Goal: Task Accomplishment & Management: Manage account settings

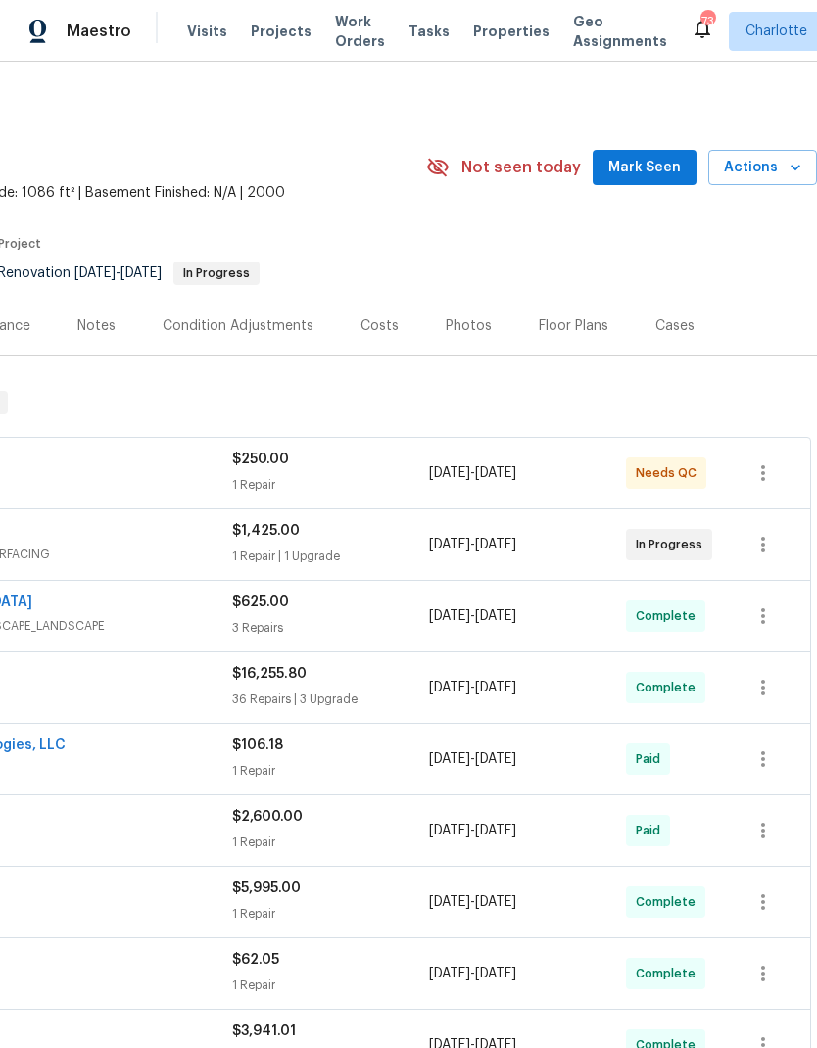
scroll to position [0, 290]
click at [614, 170] on button "Mark Seen" at bounding box center [645, 168] width 104 height 36
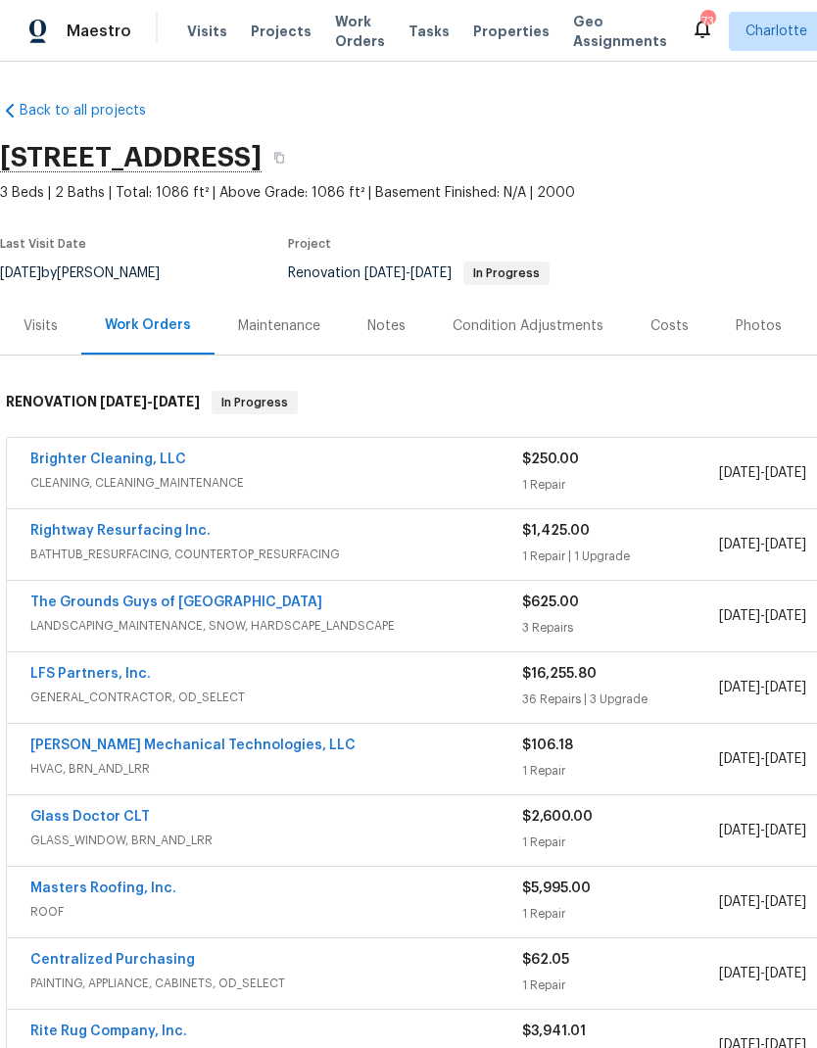
click at [256, 31] on span "Projects" at bounding box center [281, 32] width 61 height 20
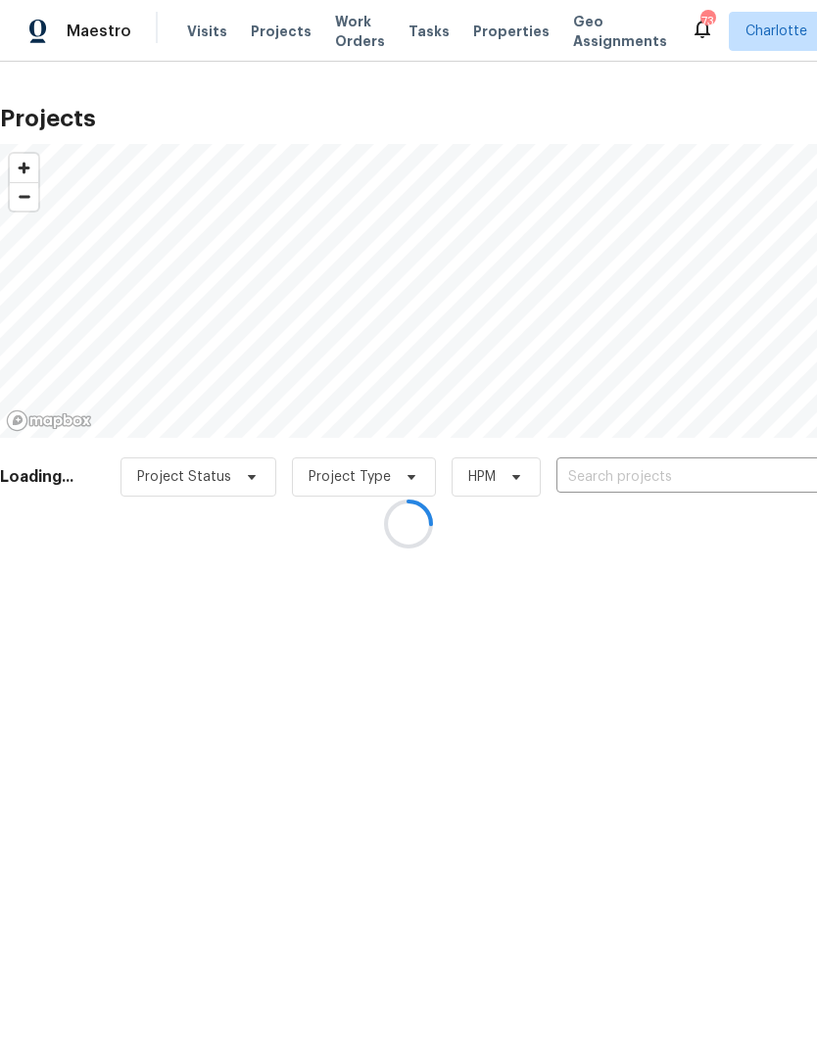
click at [597, 483] on div at bounding box center [408, 524] width 817 height 1048
click at [570, 474] on div at bounding box center [408, 524] width 817 height 1048
click at [588, 500] on div at bounding box center [408, 524] width 817 height 1048
click at [581, 479] on div at bounding box center [408, 524] width 817 height 1048
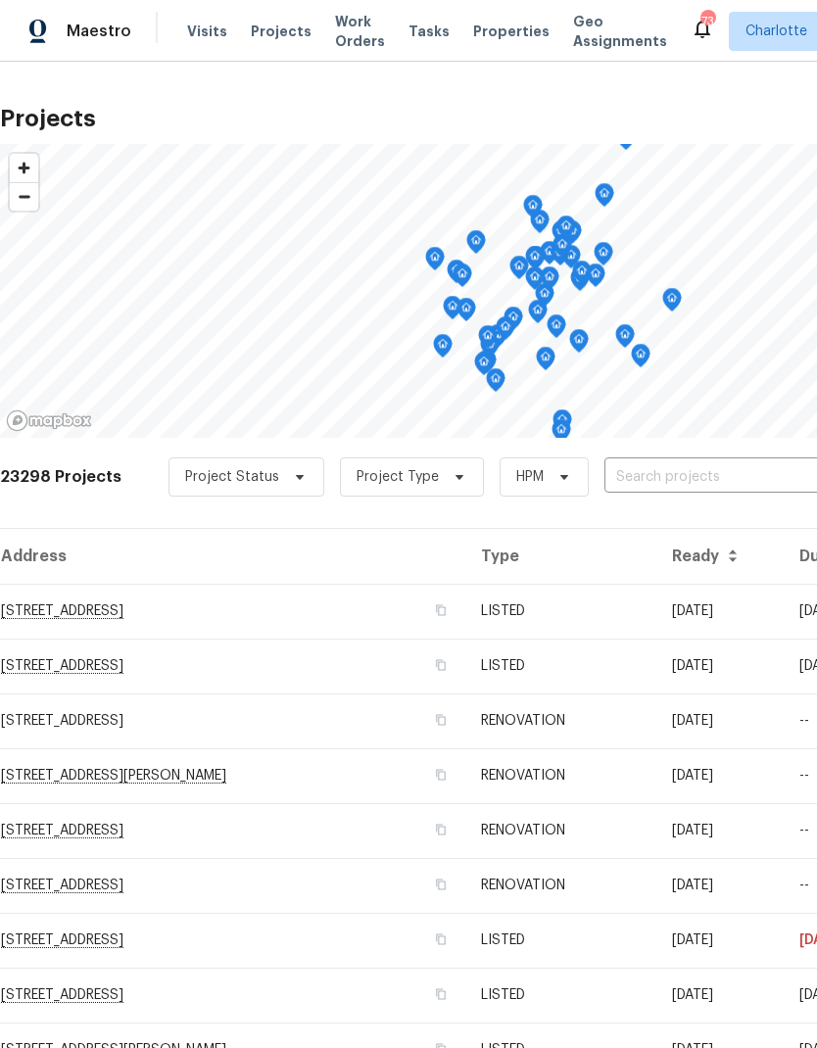
click at [737, 481] on input "text" at bounding box center [717, 478] width 224 height 30
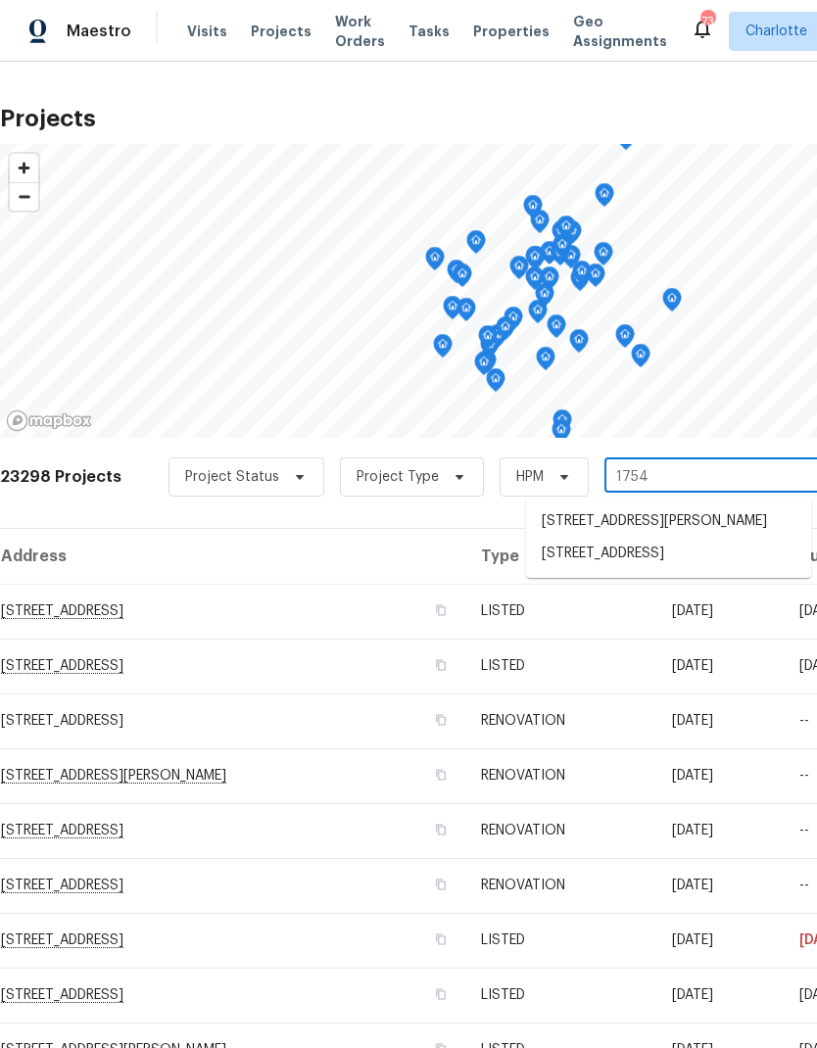
type input "1754"
click at [664, 563] on li "[STREET_ADDRESS]" at bounding box center [668, 554] width 285 height 33
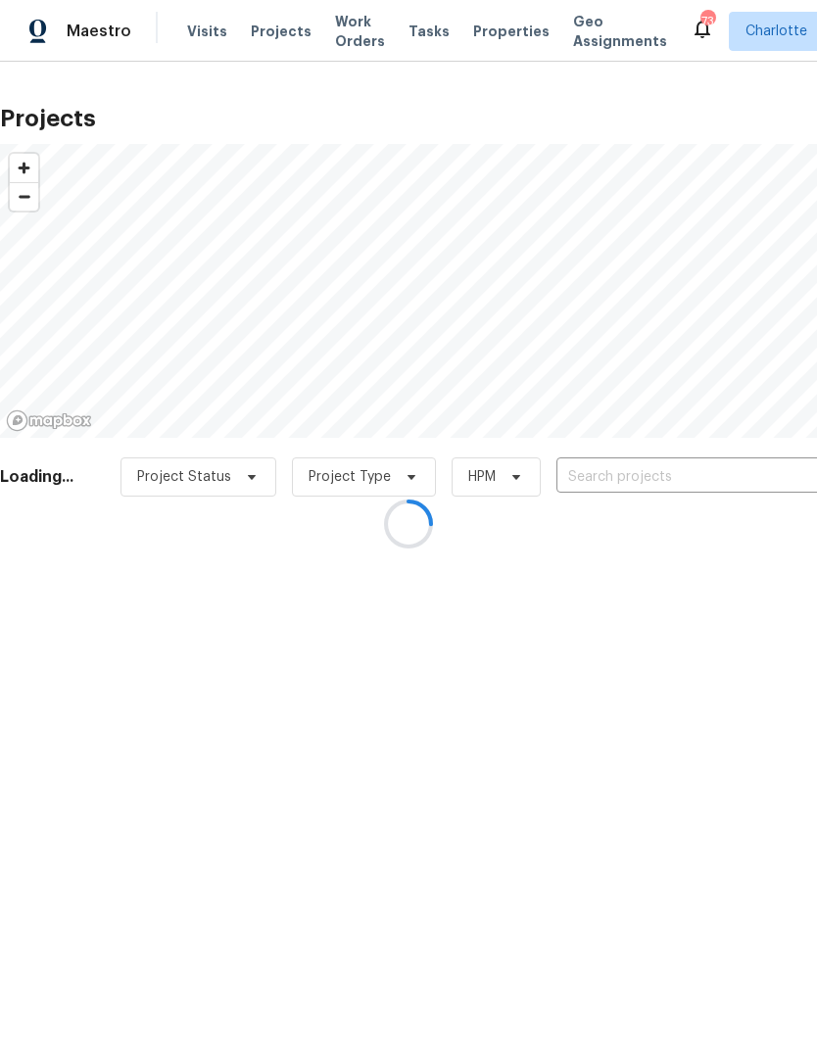
type input "[STREET_ADDRESS]"
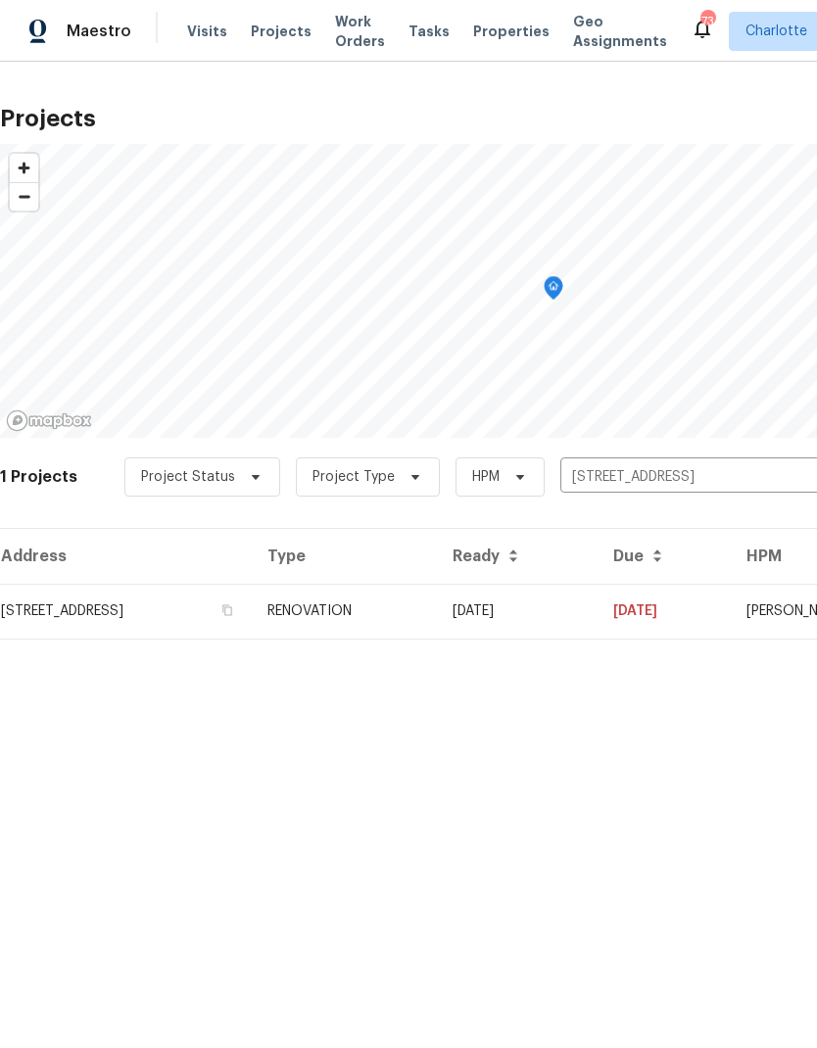
click at [696, 617] on td "08/18/25" at bounding box center [664, 611] width 133 height 55
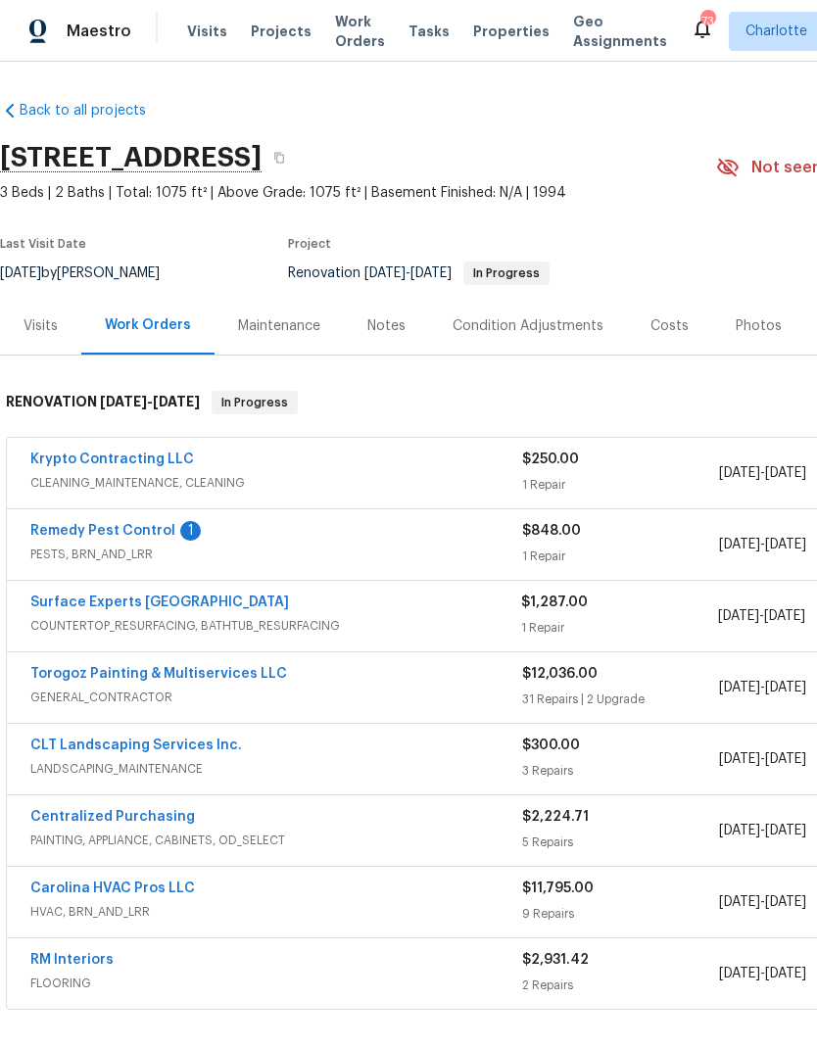
click at [92, 526] on link "Remedy Pest Control" at bounding box center [102, 531] width 145 height 14
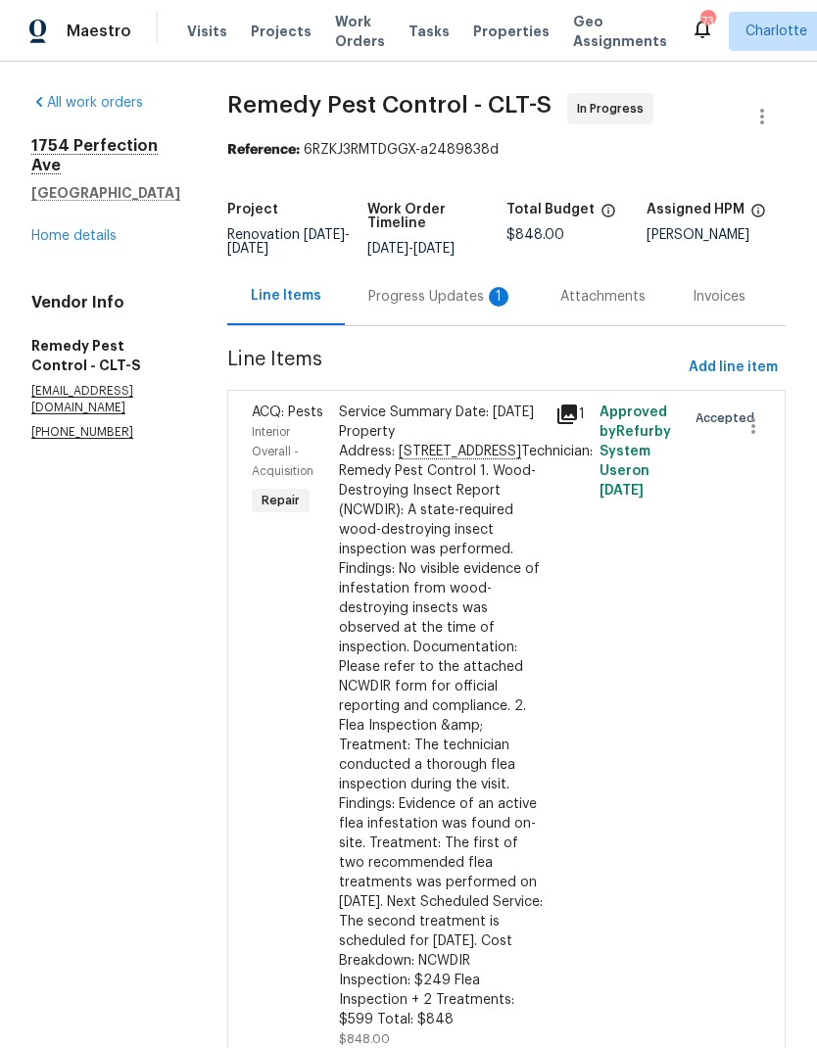
click at [388, 295] on div "Progress Updates 1" at bounding box center [440, 297] width 145 height 20
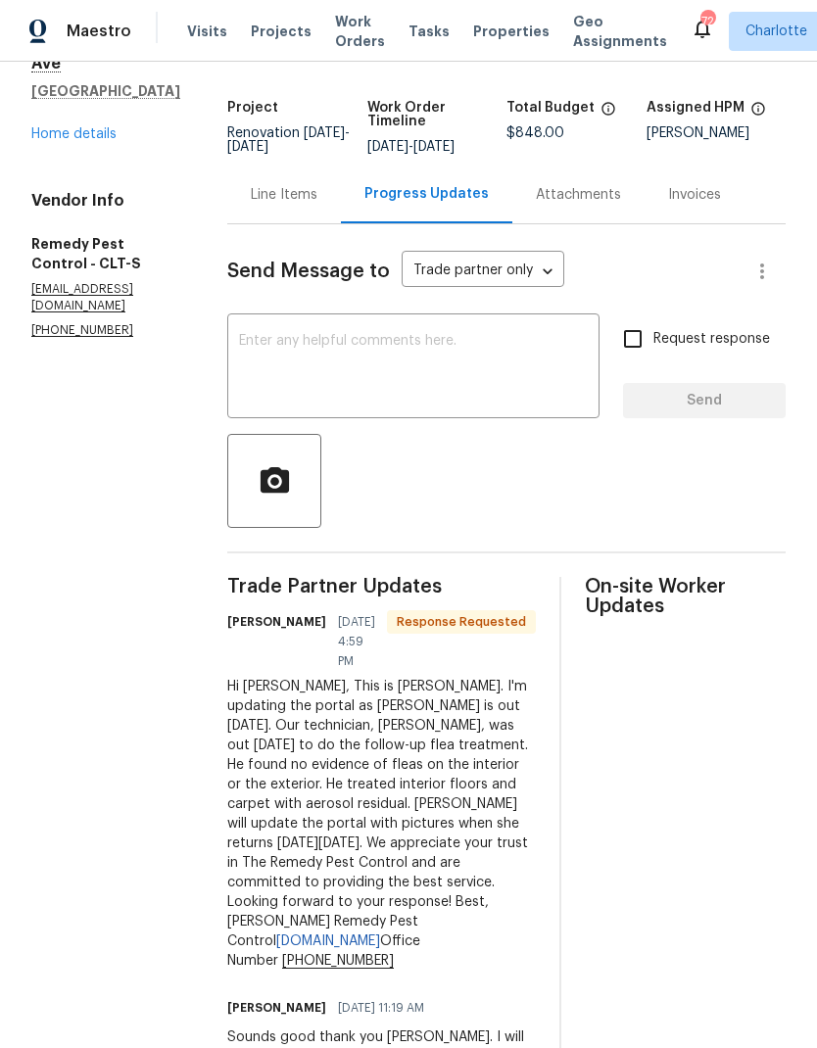
scroll to position [100, 0]
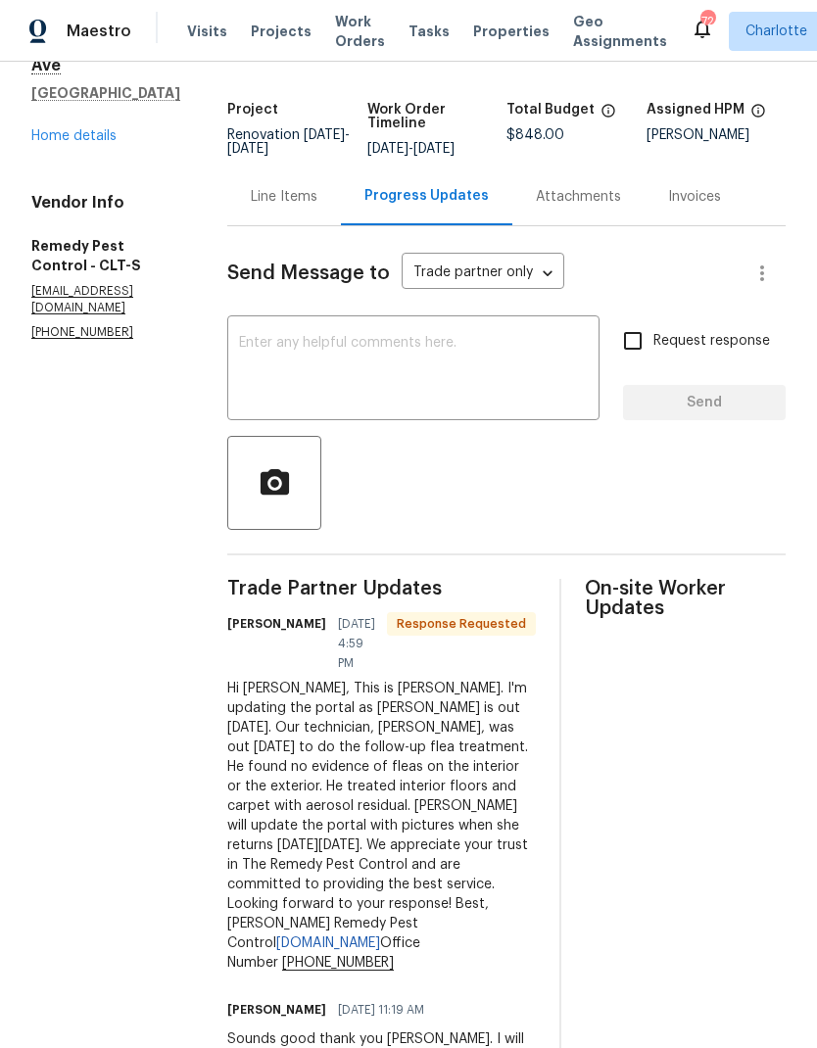
click at [253, 359] on textarea at bounding box center [413, 370] width 349 height 69
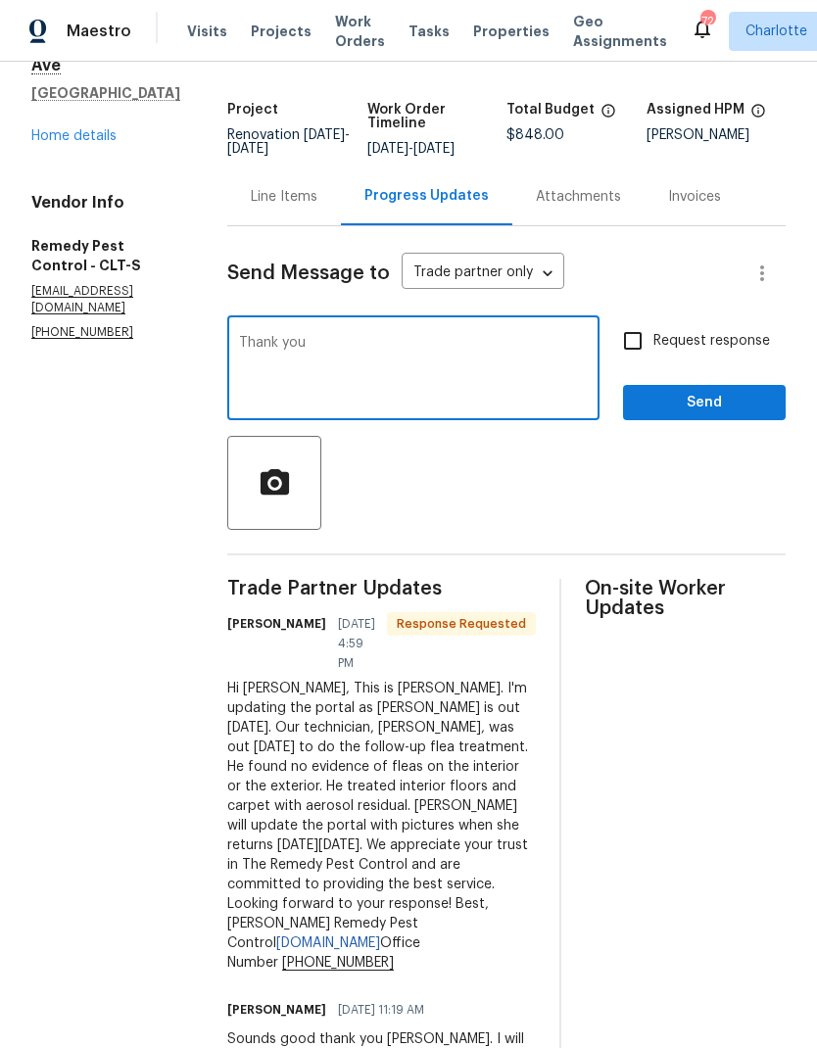
type textarea "Thank you"
click at [716, 476] on div at bounding box center [506, 483] width 559 height 94
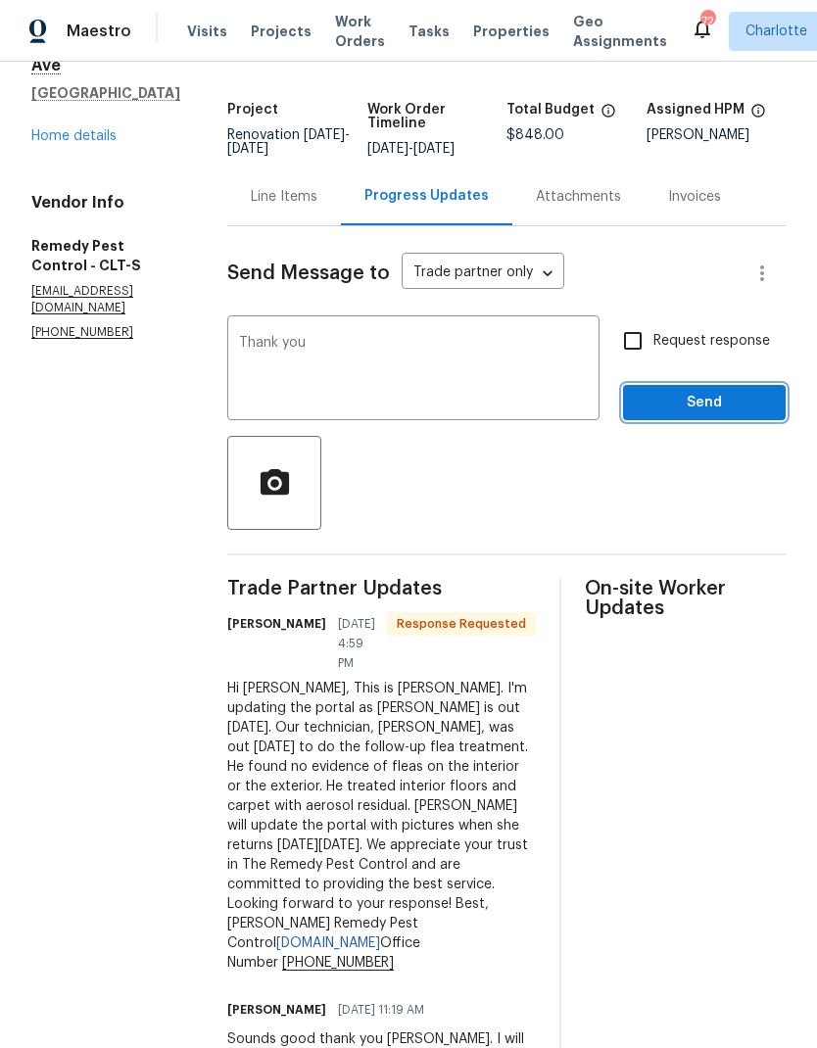
click at [731, 406] on span "Send" at bounding box center [704, 403] width 131 height 24
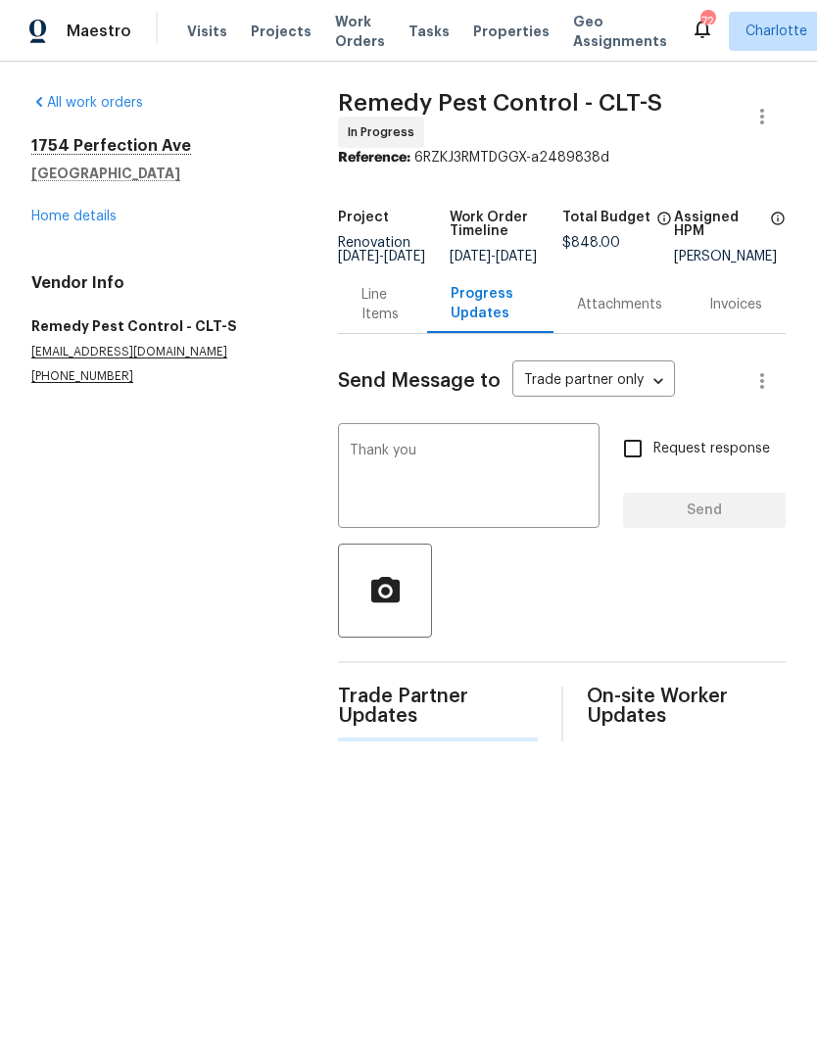
scroll to position [0, 0]
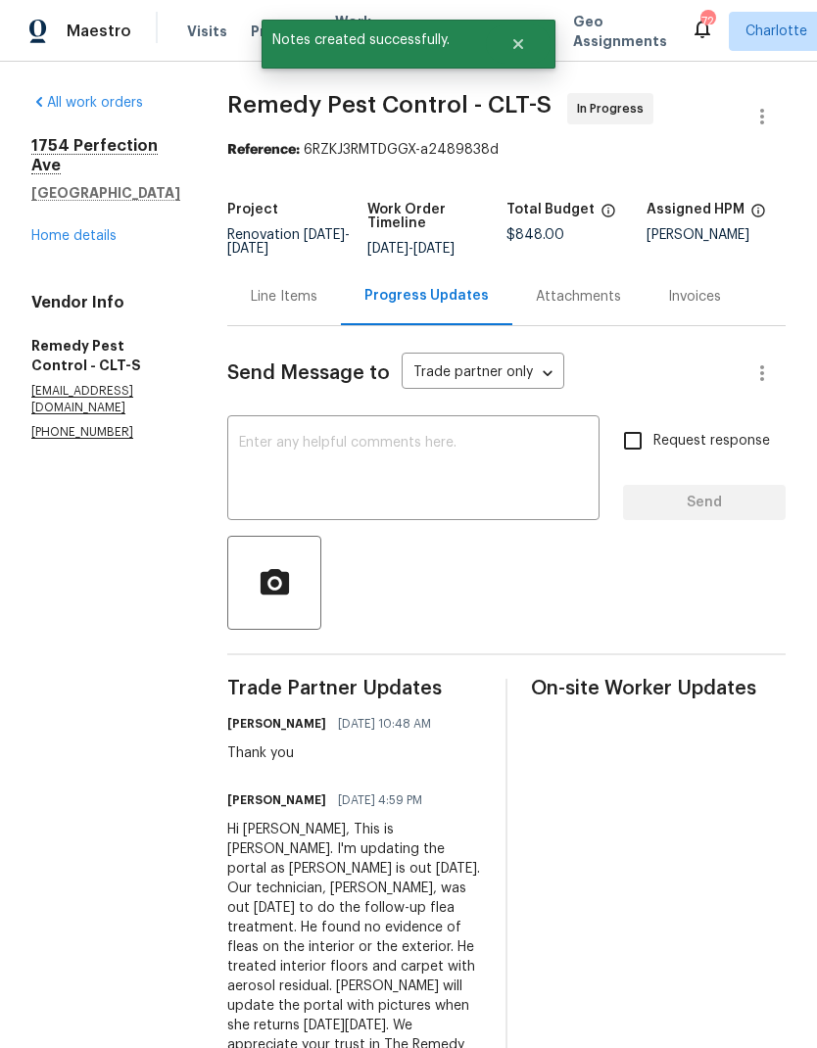
click at [81, 243] on link "Home details" at bounding box center [73, 236] width 85 height 14
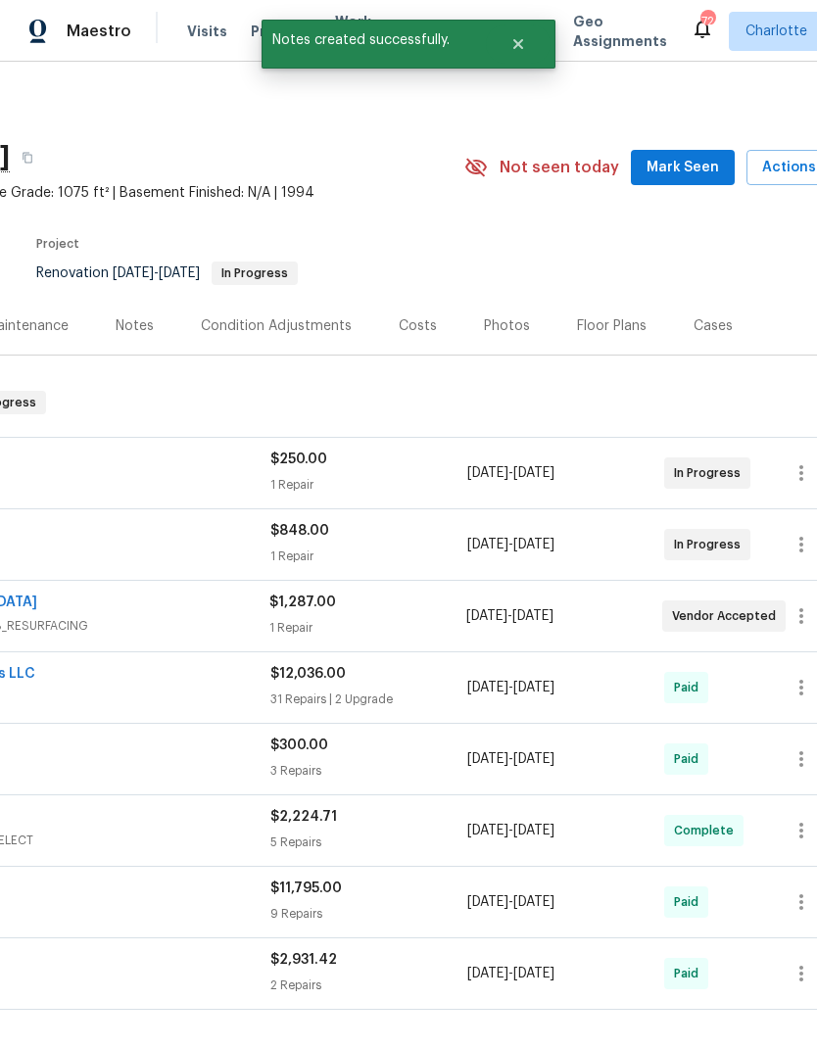
scroll to position [0, 252]
click at [704, 163] on span "Mark Seen" at bounding box center [683, 168] width 73 height 24
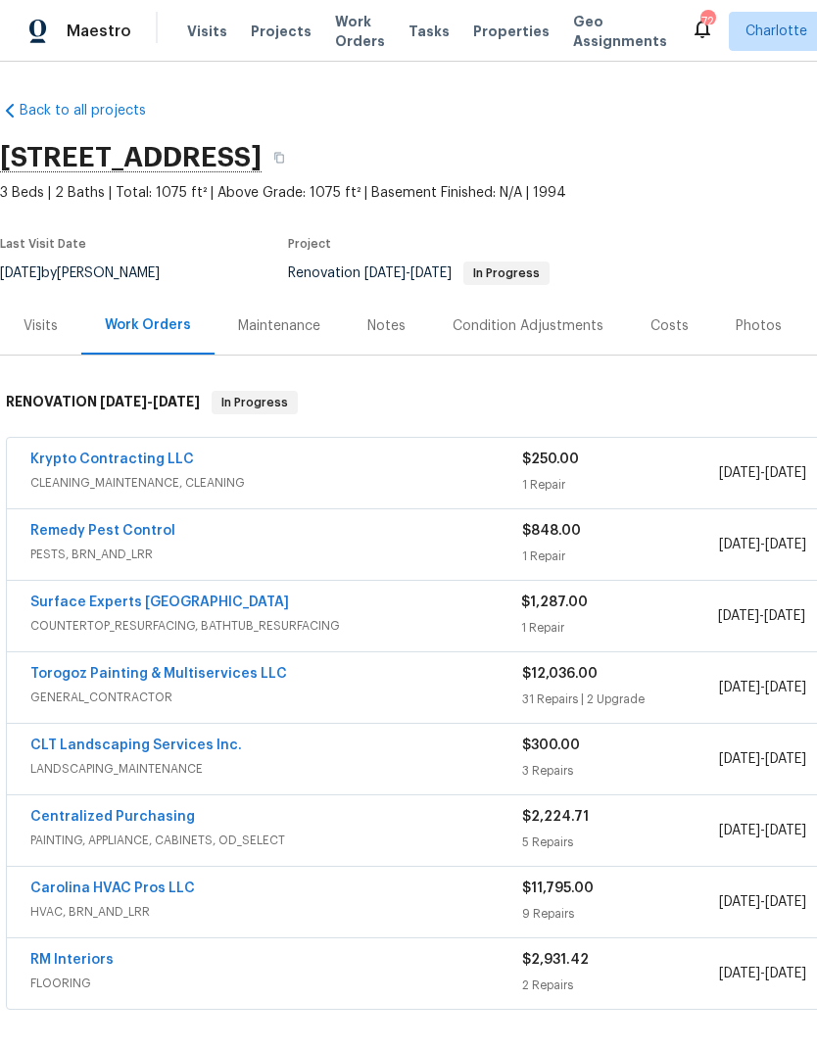
scroll to position [-7, -2]
click at [284, 26] on span "Projects" at bounding box center [281, 32] width 61 height 20
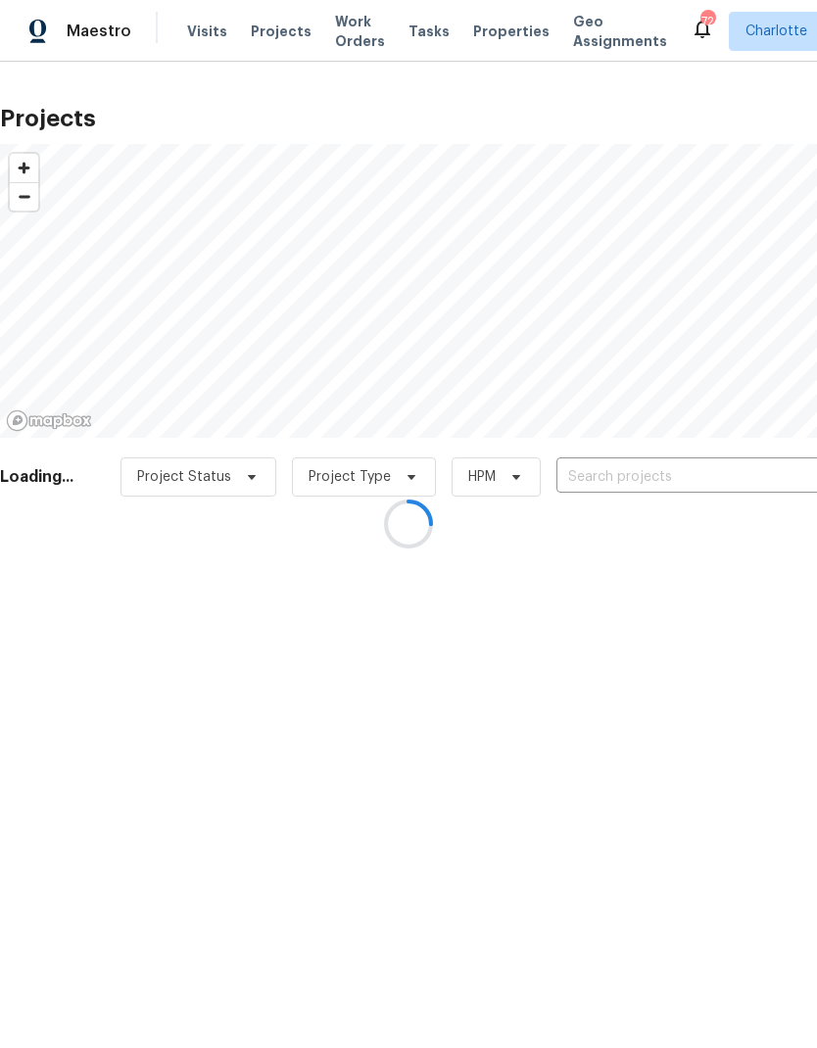
click at [690, 482] on div at bounding box center [408, 524] width 817 height 1048
click at [713, 488] on div at bounding box center [408, 524] width 817 height 1048
click at [681, 468] on div at bounding box center [408, 524] width 817 height 1048
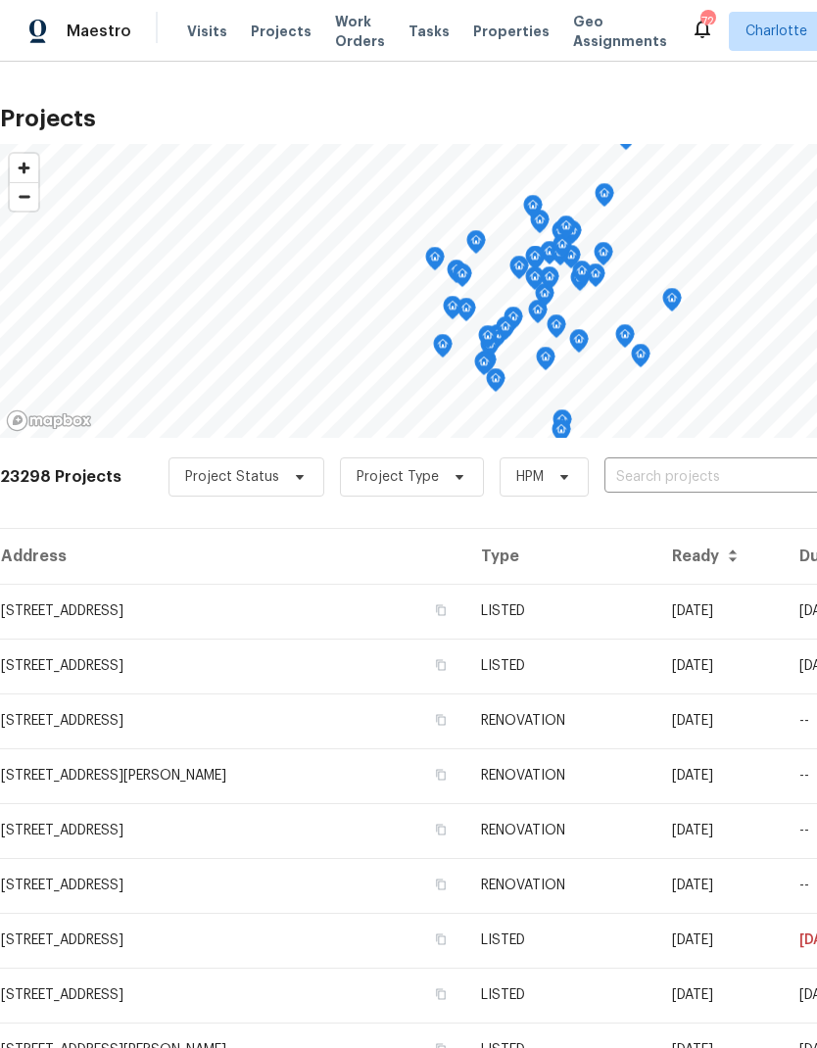
click at [739, 473] on input "text" at bounding box center [717, 478] width 224 height 30
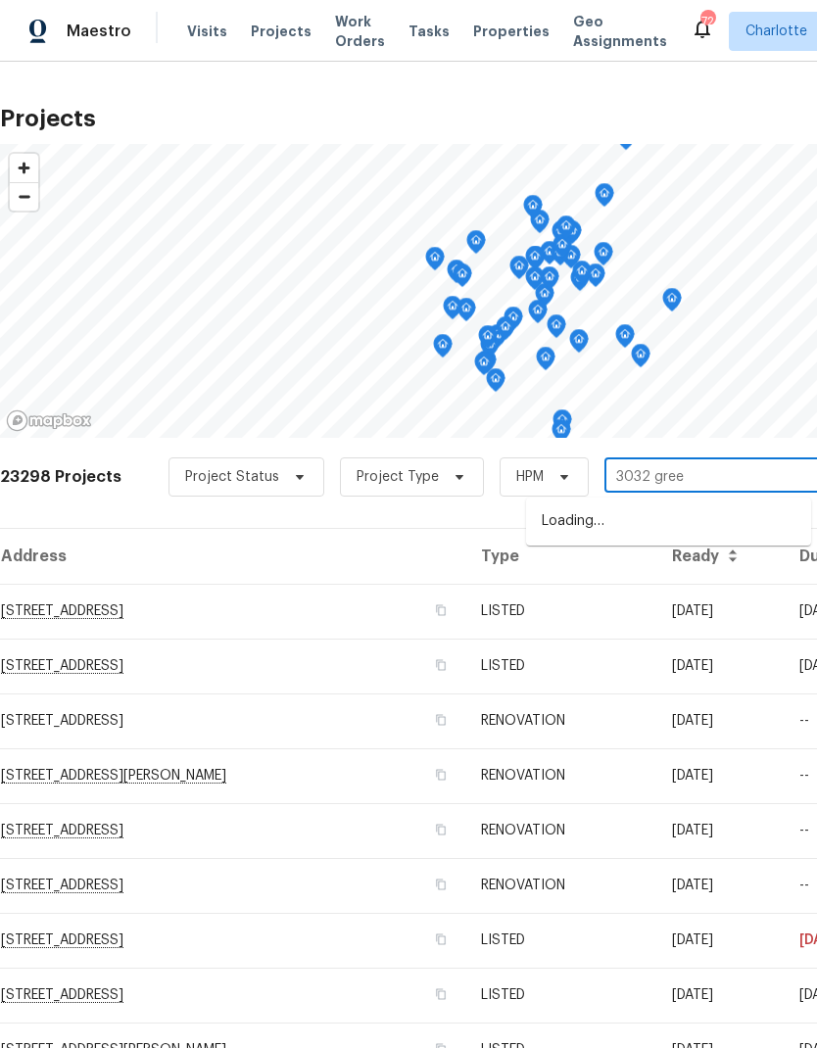
type input "3032 green"
click at [739, 514] on li "3032 Green Apple Dr, Dallas, NC 28034" at bounding box center [668, 522] width 285 height 33
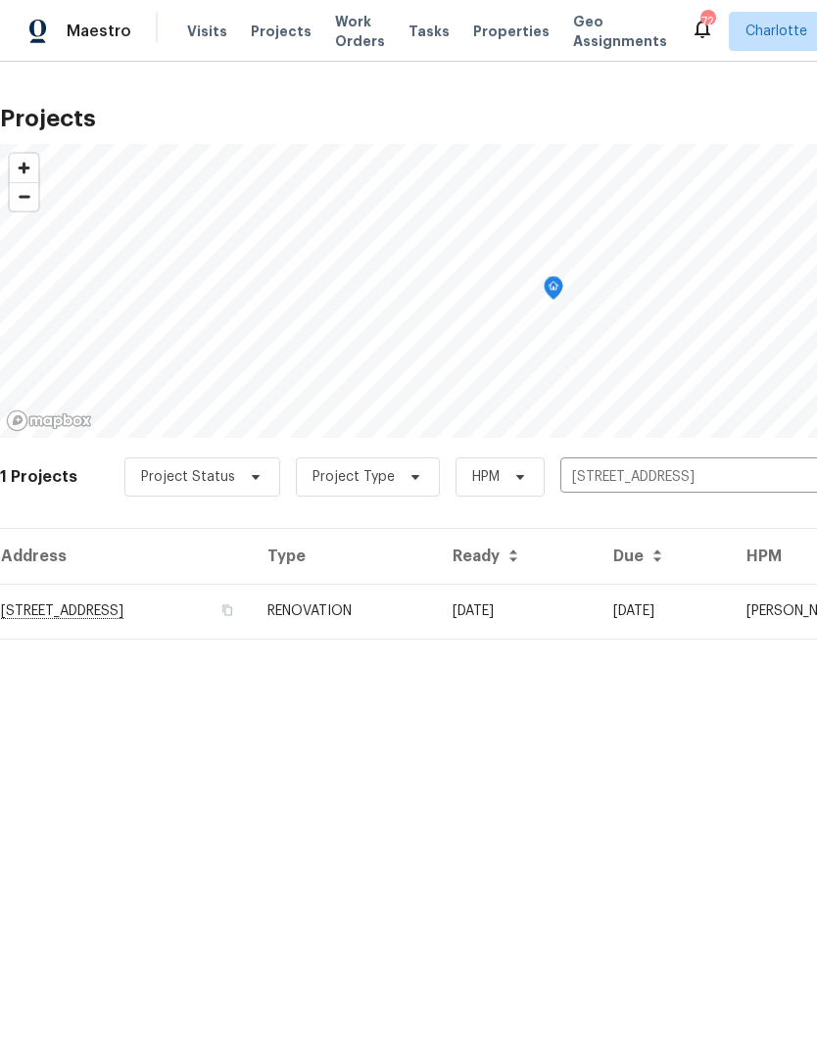
click at [731, 604] on td "09/05/25" at bounding box center [664, 611] width 133 height 55
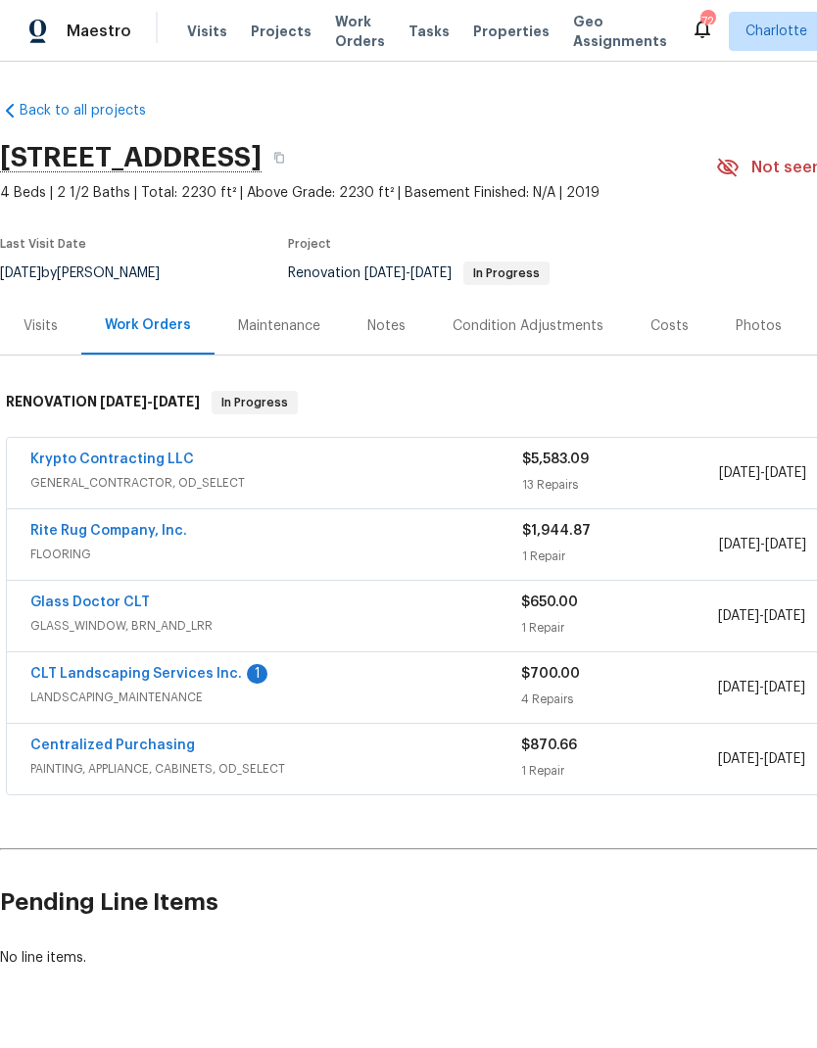
click at [227, 670] on link "CLT Landscaping Services Inc." at bounding box center [136, 674] width 212 height 14
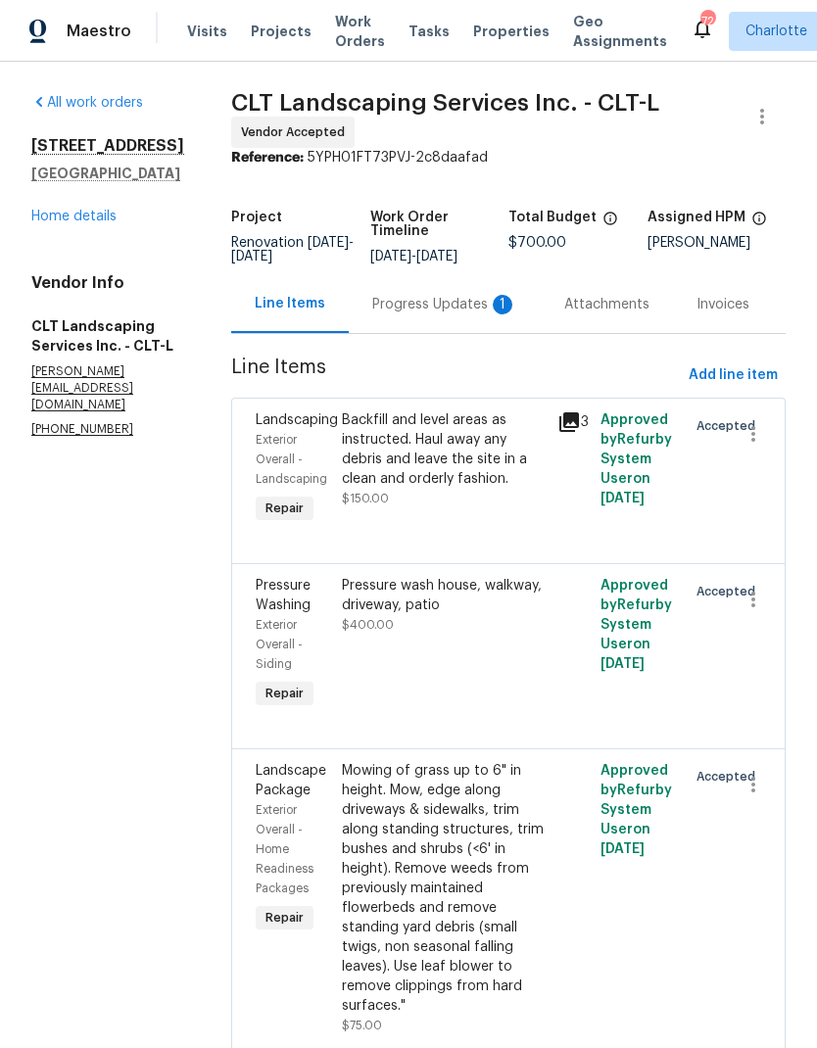
click at [457, 321] on div "Progress Updates 1" at bounding box center [445, 304] width 192 height 58
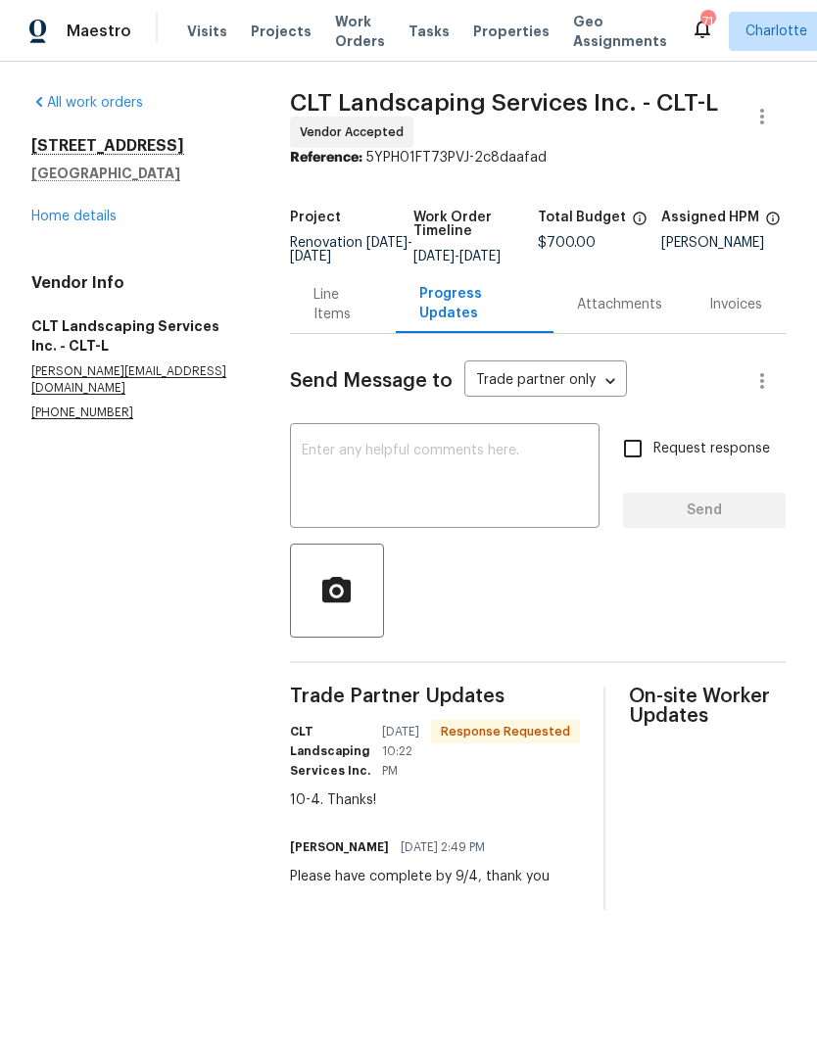
click at [100, 215] on link "Home details" at bounding box center [73, 217] width 85 height 14
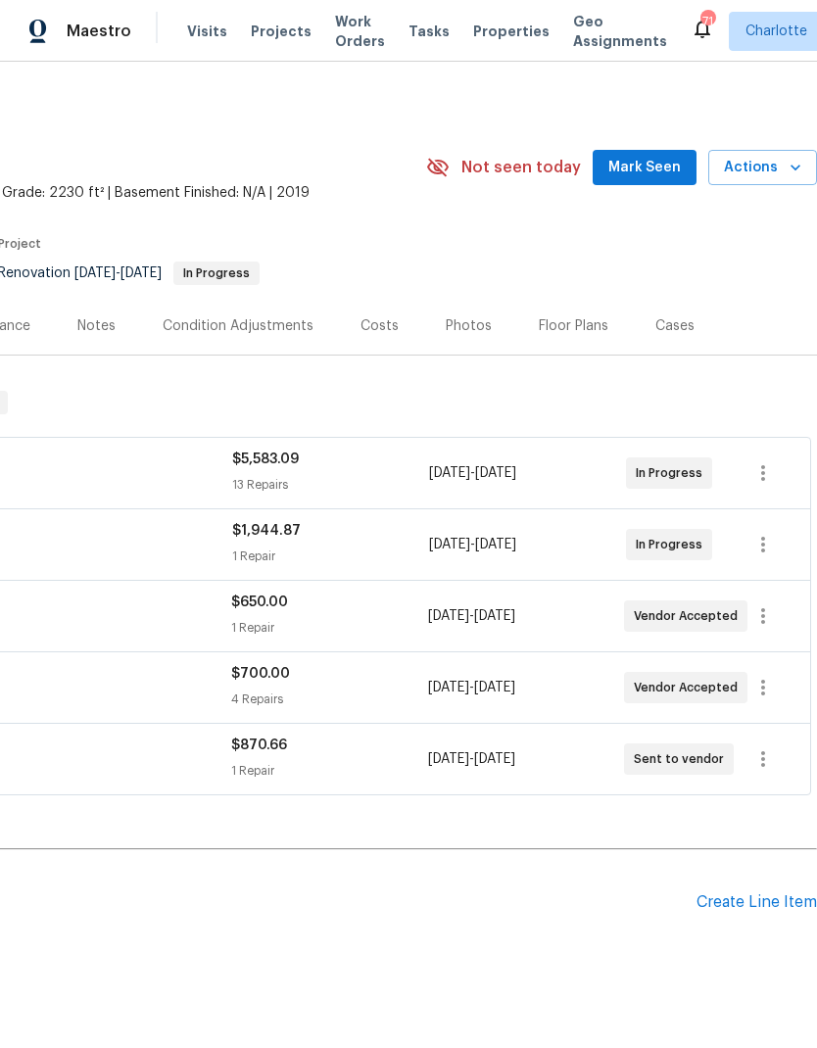
click at [657, 165] on span "Mark Seen" at bounding box center [645, 168] width 73 height 24
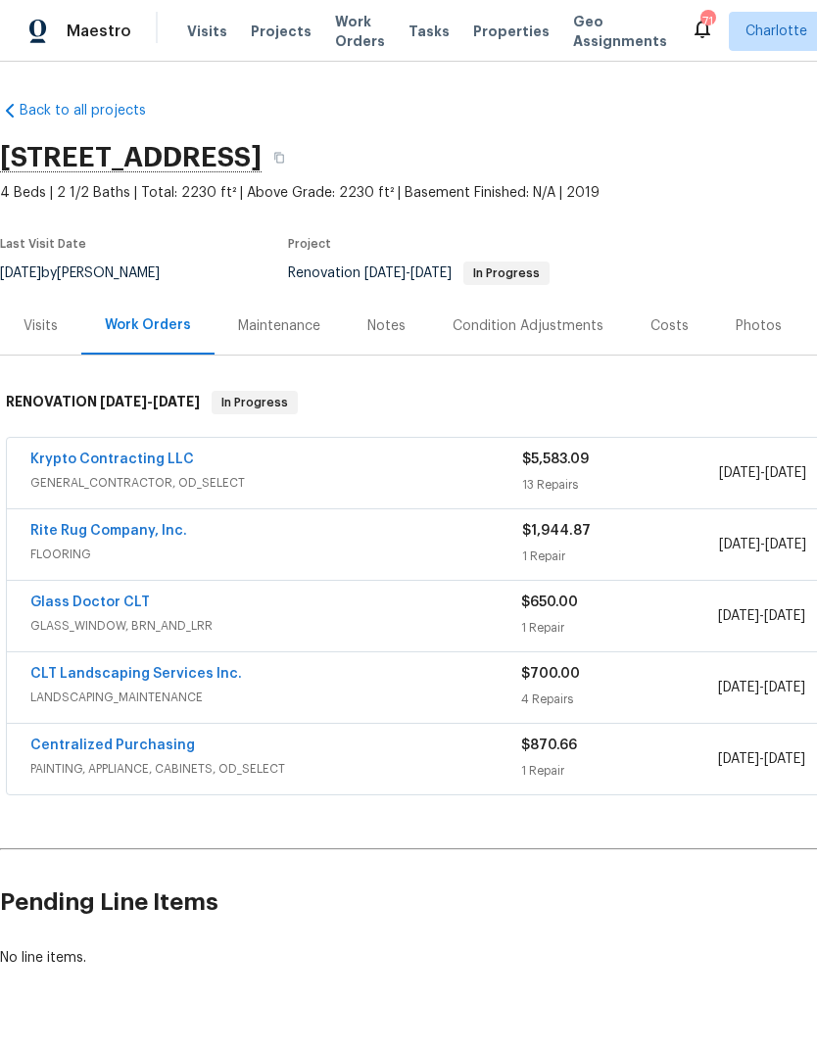
click at [283, 35] on span "Projects" at bounding box center [281, 32] width 61 height 20
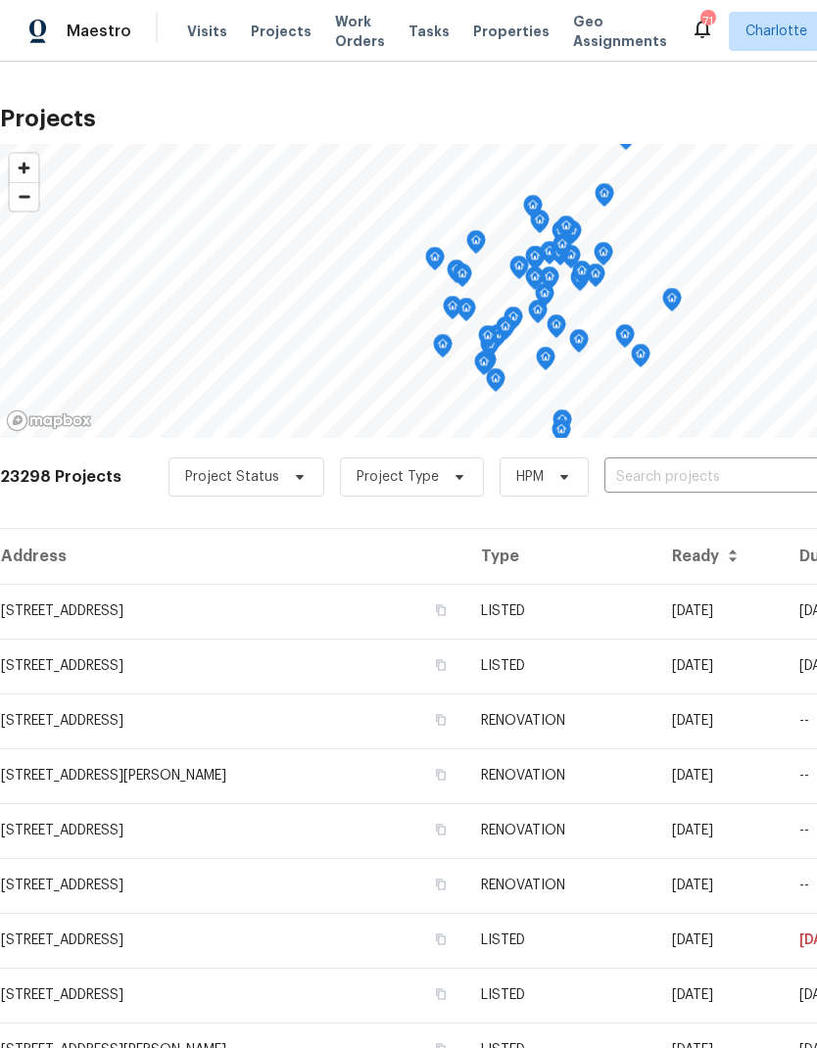
click at [707, 483] on input "text" at bounding box center [717, 478] width 224 height 30
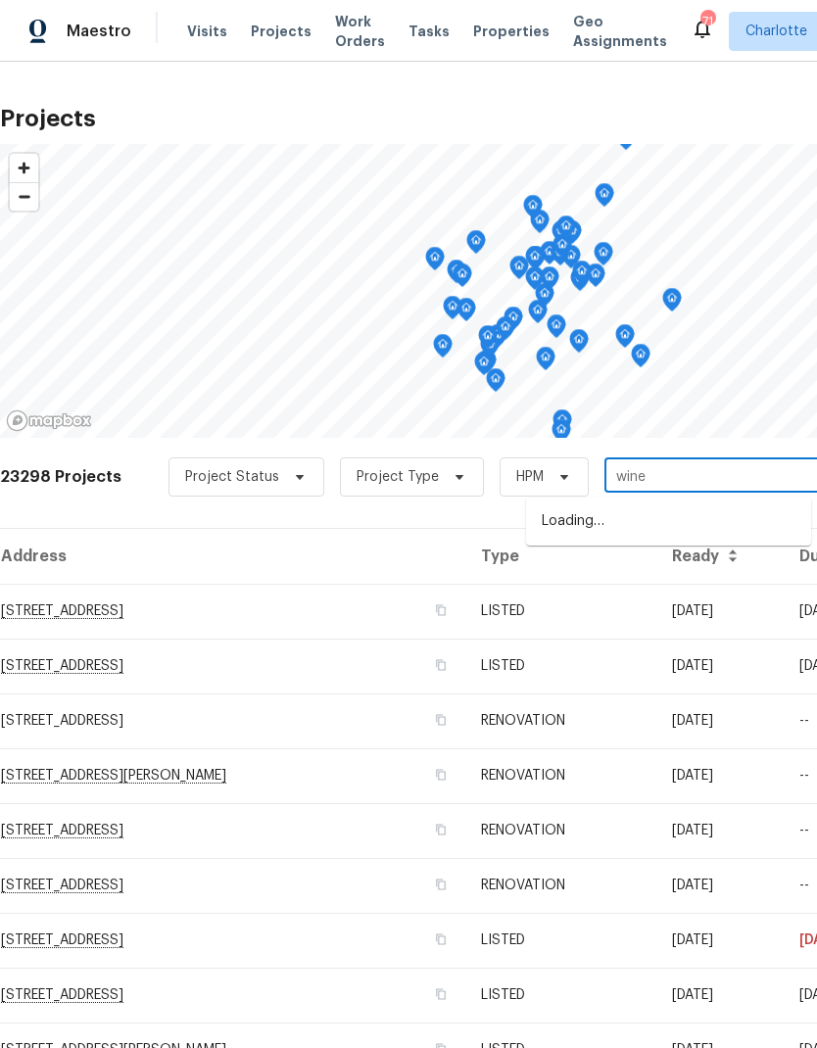
type input "wines"
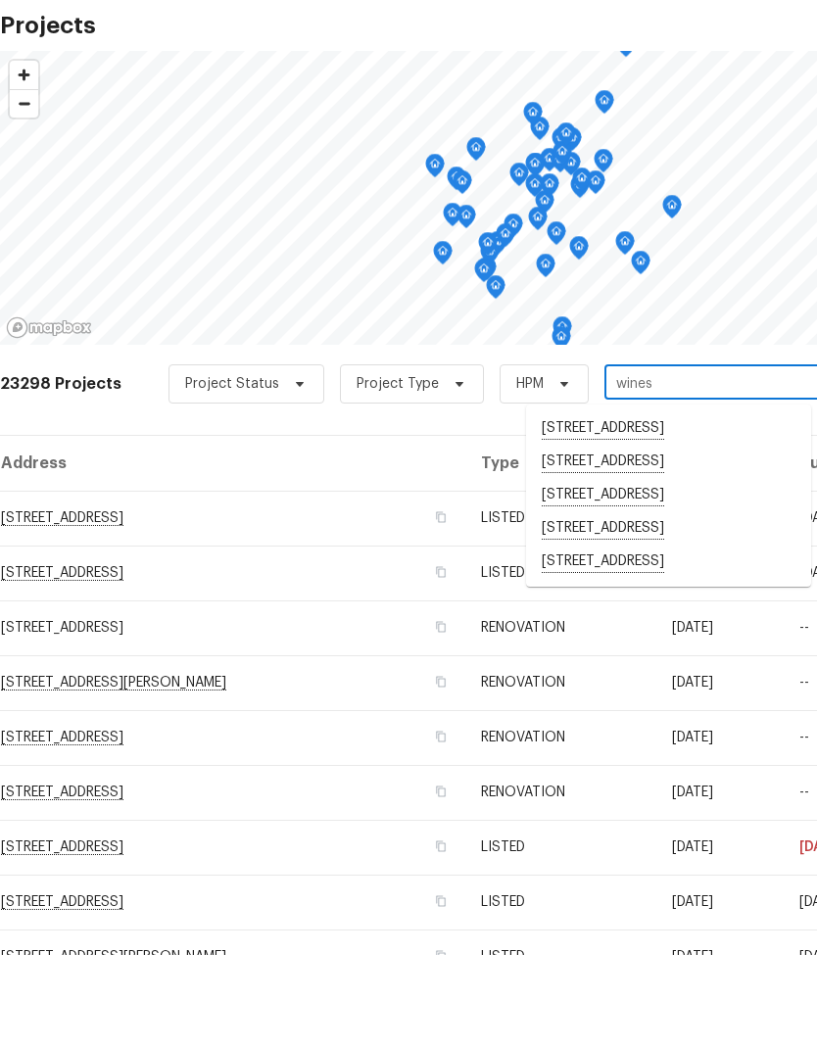
click at [734, 639] on li "3259 Winesap Dr, Dallas, NC 28034" at bounding box center [668, 655] width 285 height 33
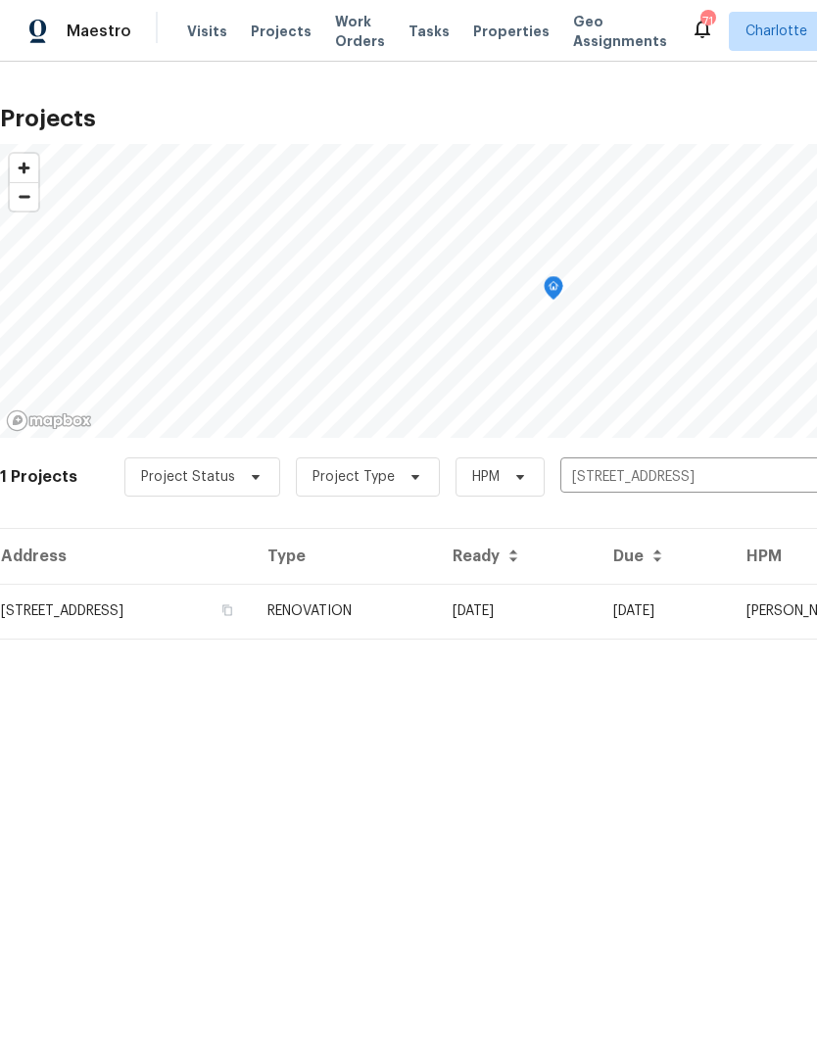
click at [731, 602] on td "09/05/25" at bounding box center [664, 611] width 133 height 55
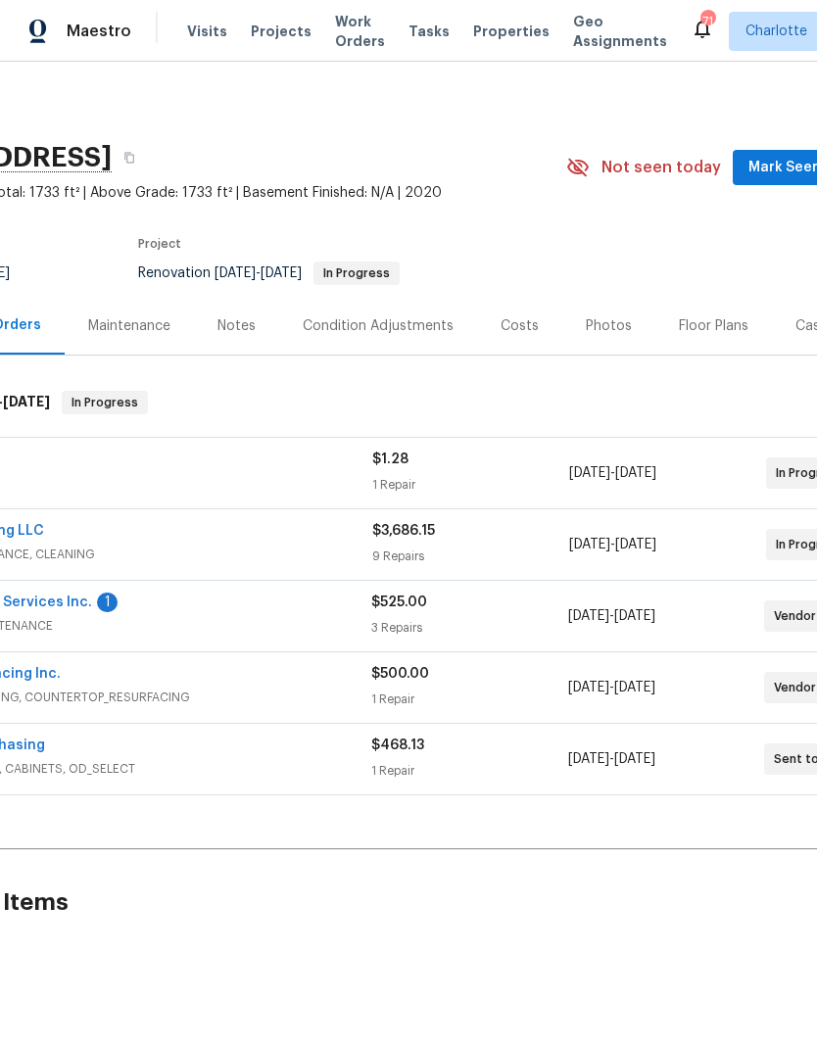
scroll to position [0, 149]
click at [786, 160] on span "Mark Seen" at bounding box center [786, 168] width 73 height 24
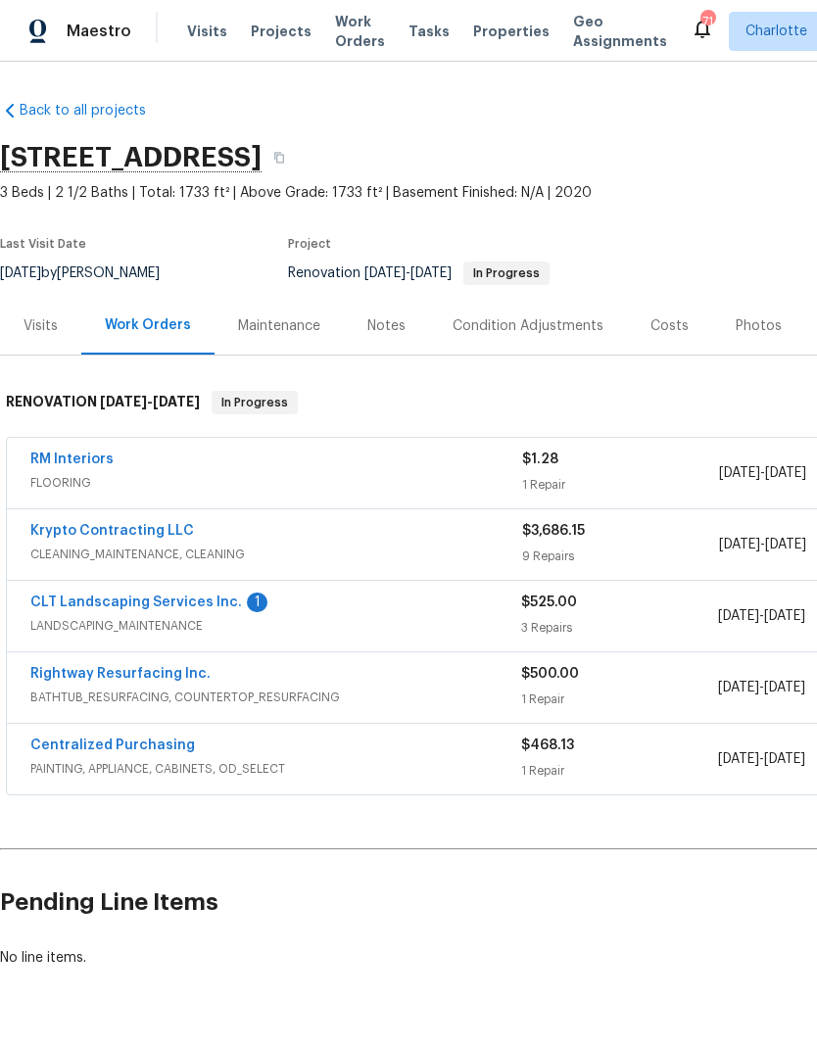
scroll to position [0, 0]
click at [215, 608] on link "CLT Landscaping Services Inc." at bounding box center [136, 603] width 212 height 14
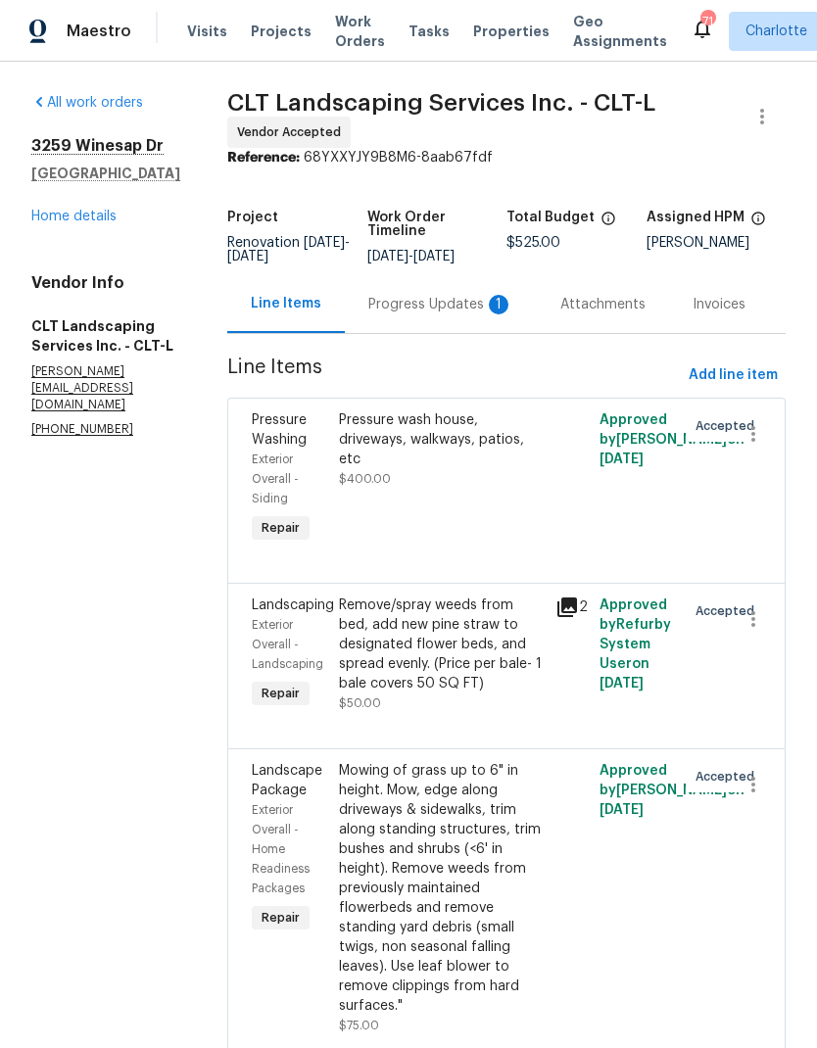
click at [382, 304] on div "Progress Updates 1" at bounding box center [440, 305] width 145 height 20
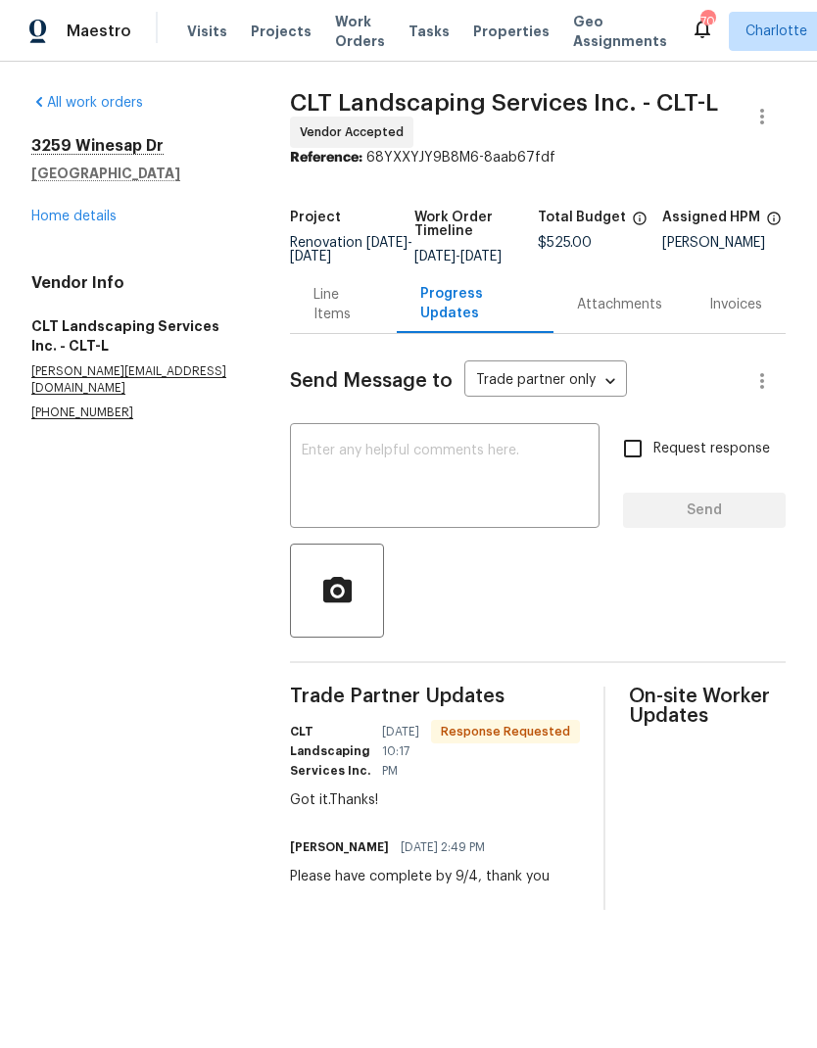
click at [69, 210] on link "Home details" at bounding box center [73, 217] width 85 height 14
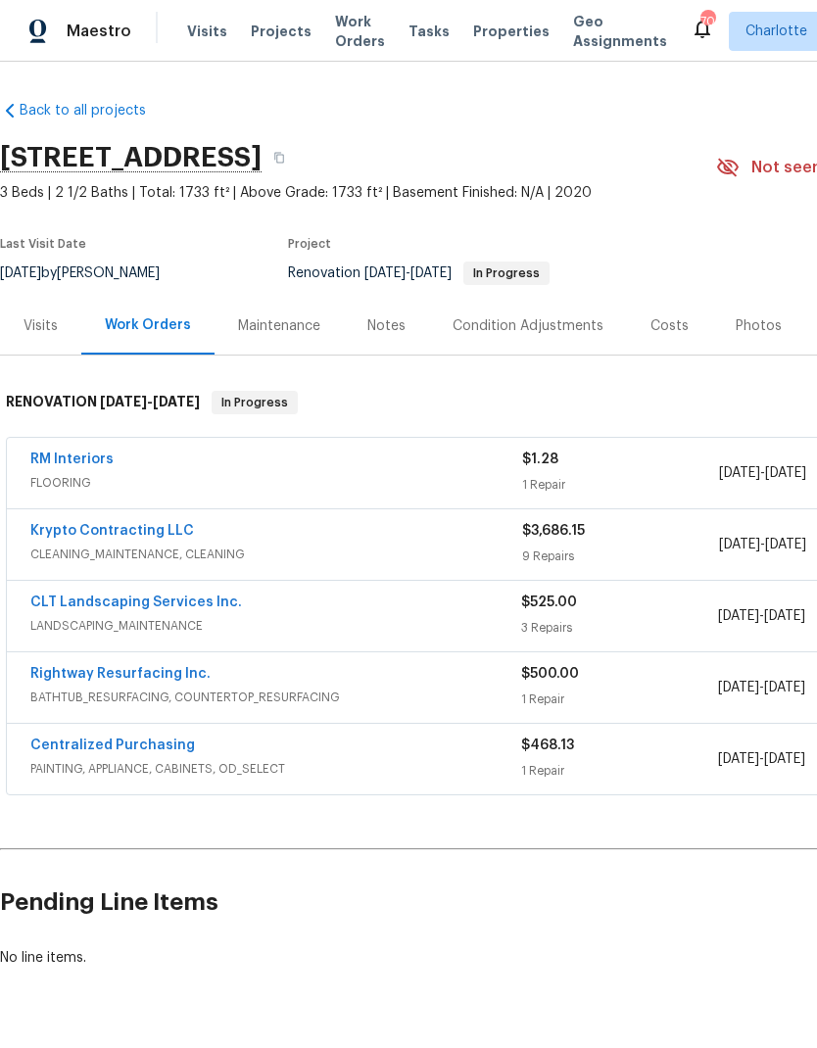
click at [204, 32] on span "Visits" at bounding box center [207, 32] width 40 height 20
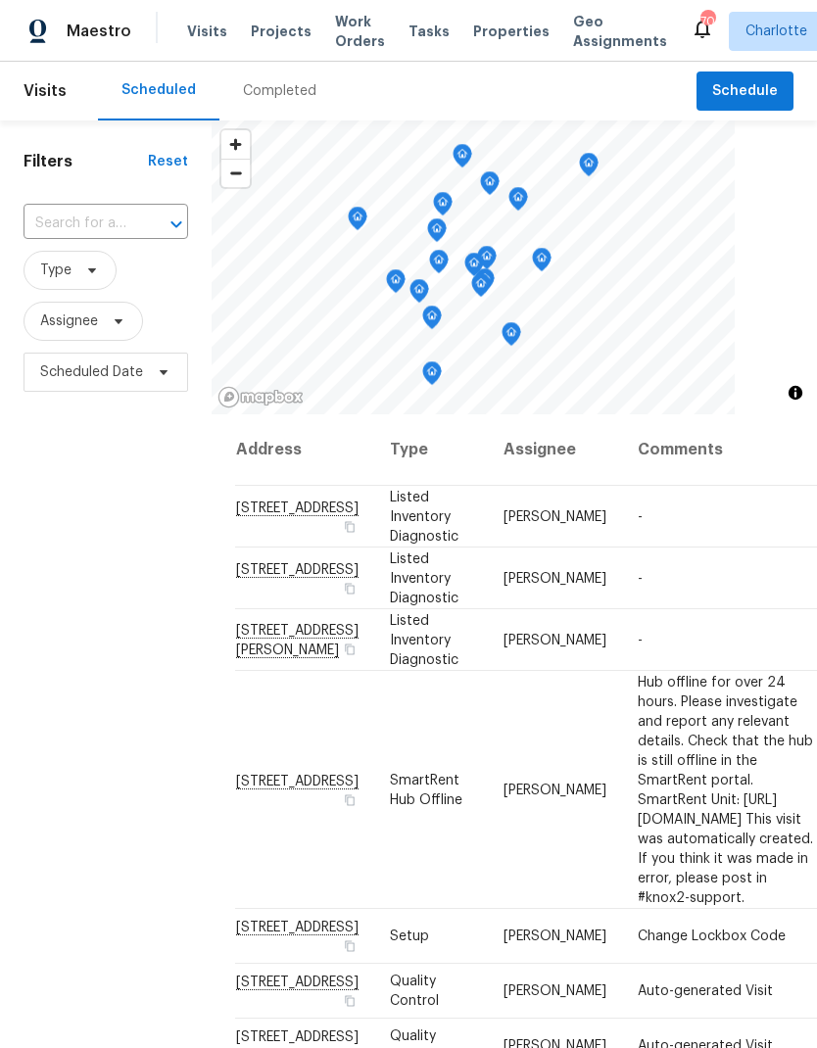
click at [50, 218] on input "text" at bounding box center [79, 224] width 110 height 30
type input "1754 per"
click at [66, 285] on li "[STREET_ADDRESS]" at bounding box center [105, 269] width 164 height 32
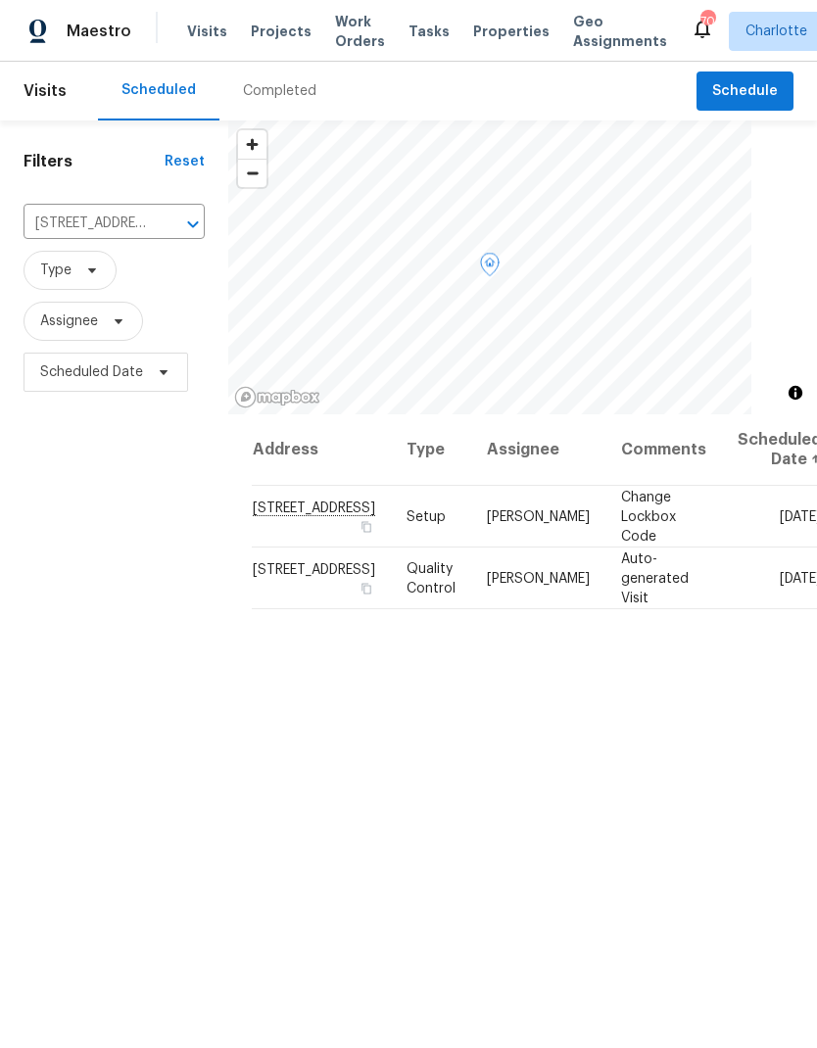
click at [0, 0] on icon at bounding box center [0, 0] width 0 height 0
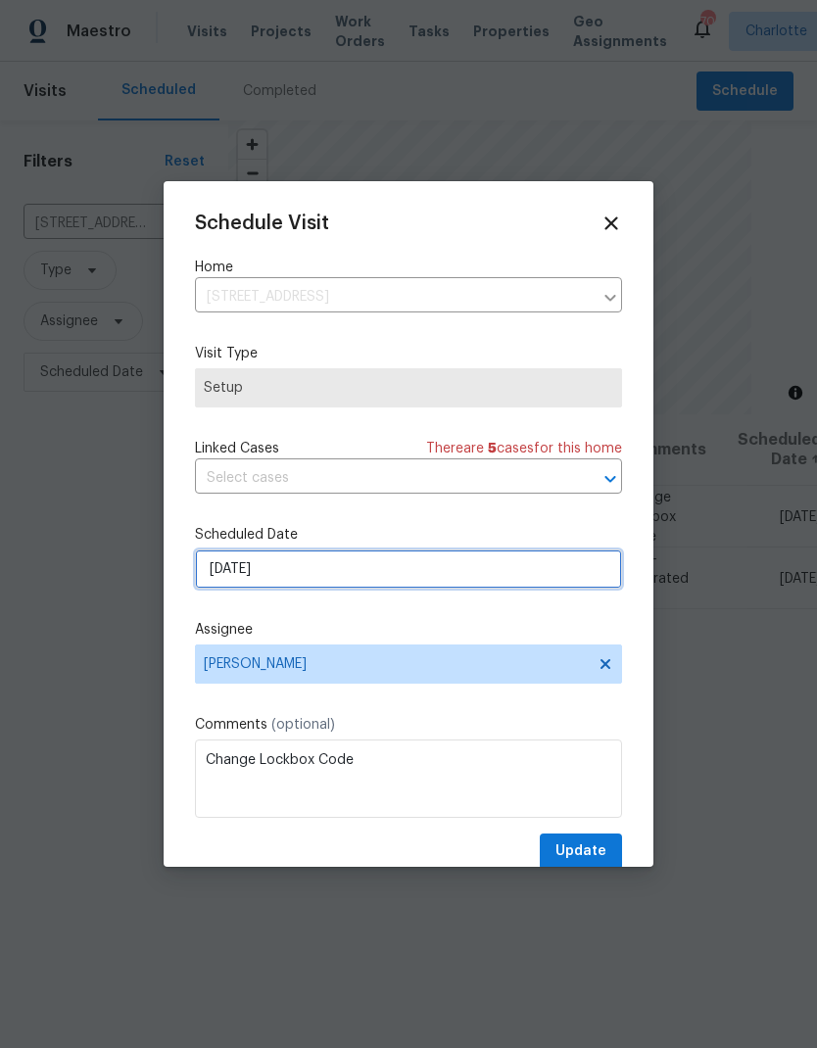
click at [575, 571] on input "9/1/2025" at bounding box center [408, 569] width 427 height 39
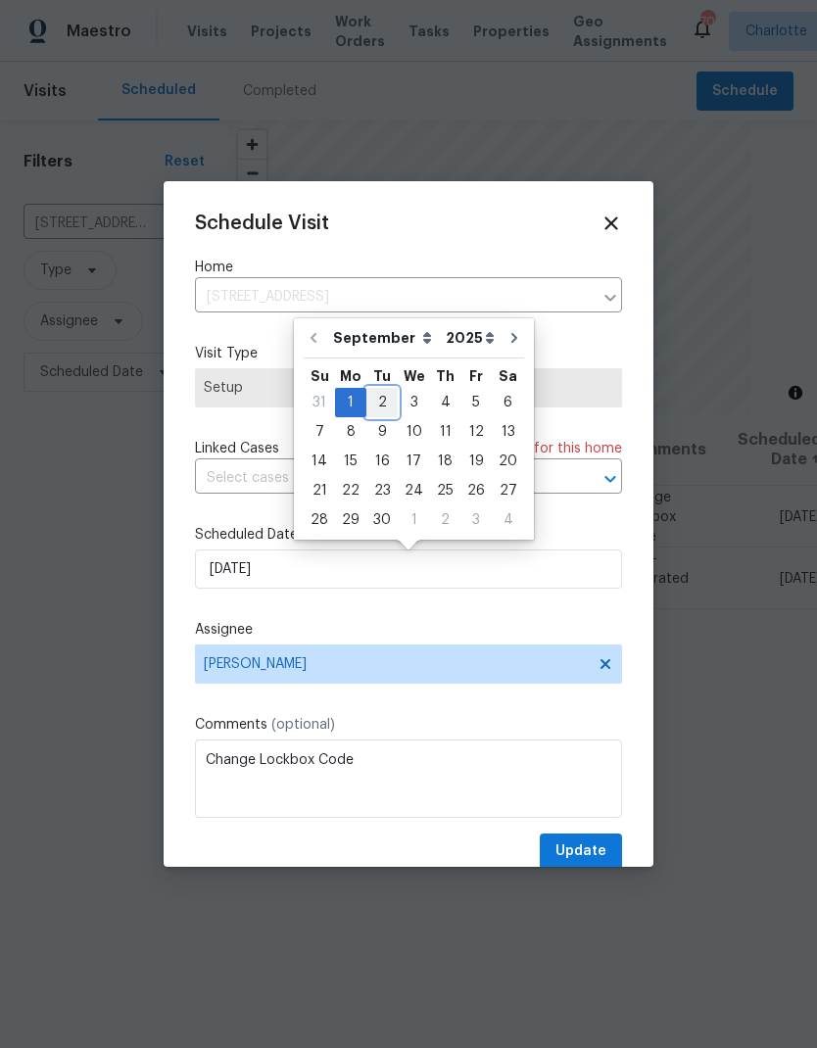
click at [384, 404] on div "2" at bounding box center [381, 402] width 31 height 27
type input "9/2/2025"
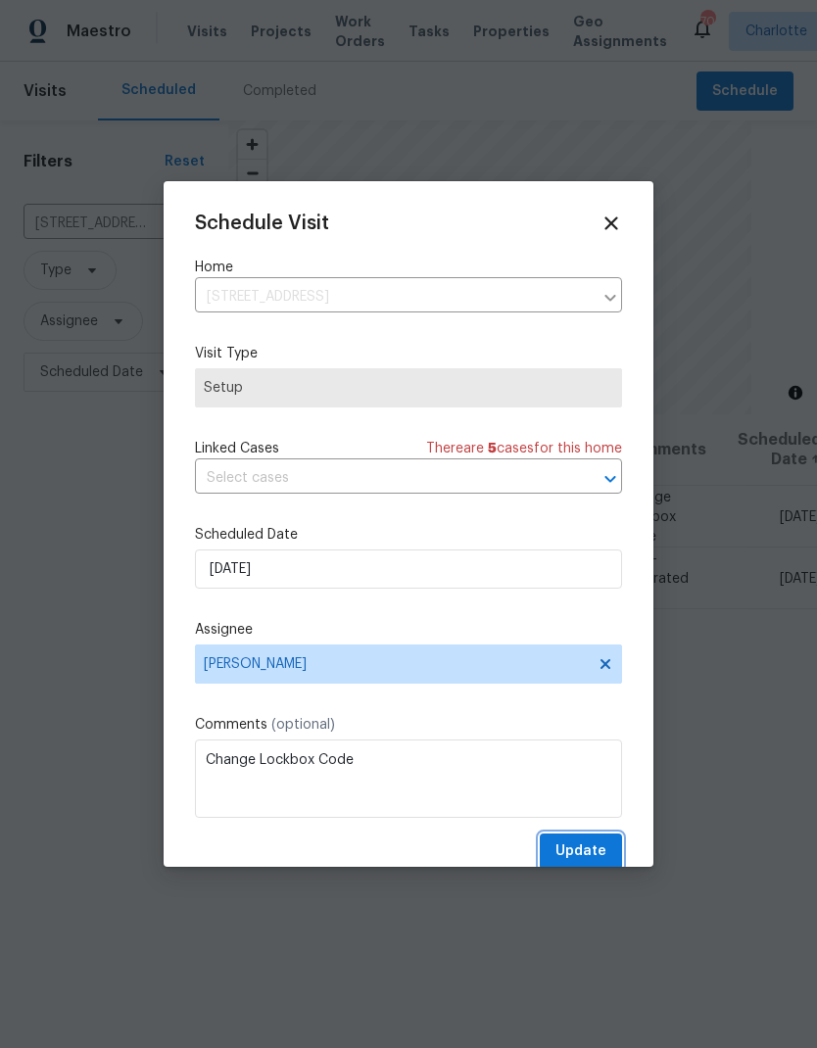
click at [594, 857] on span "Update" at bounding box center [581, 852] width 51 height 24
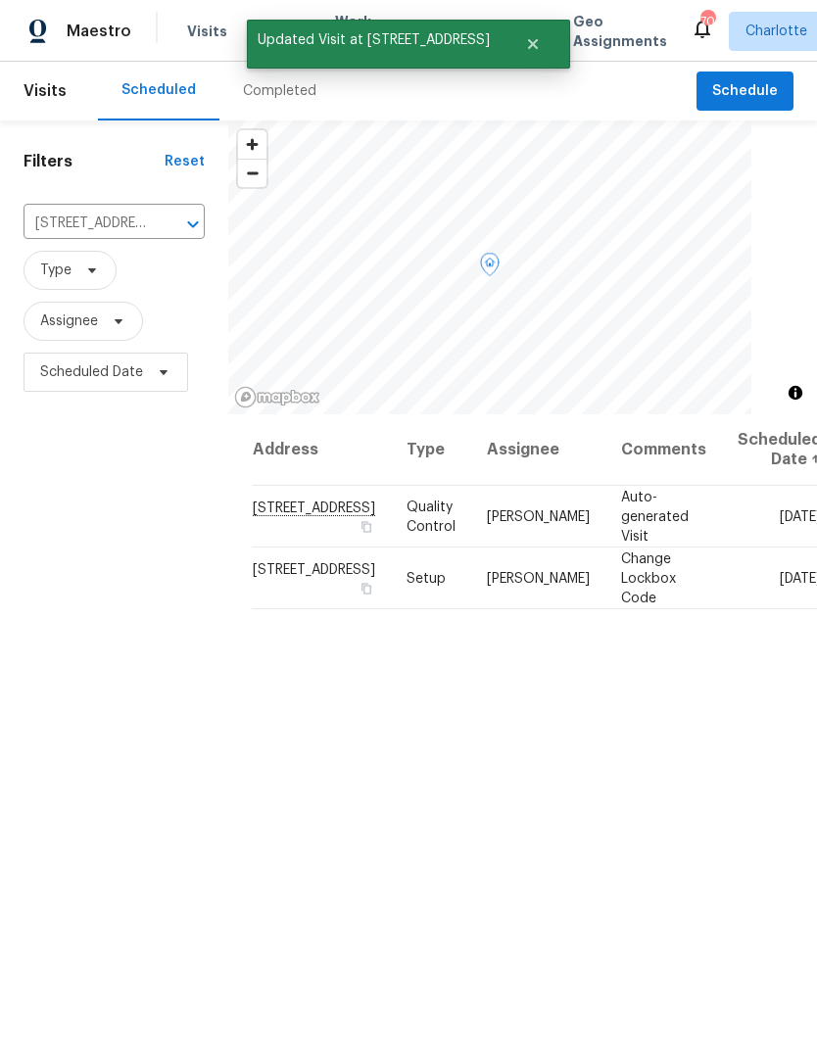
click at [0, 0] on icon at bounding box center [0, 0] width 0 height 0
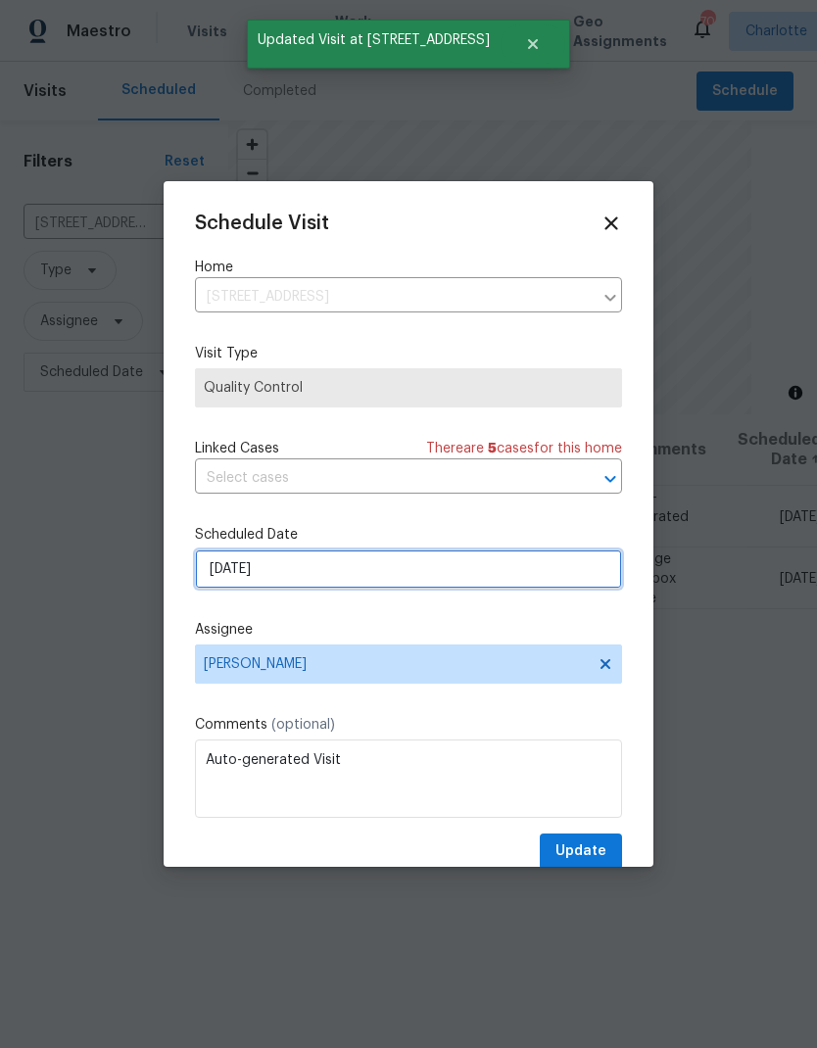
click at [481, 575] on input "9/1/2025" at bounding box center [408, 569] width 427 height 39
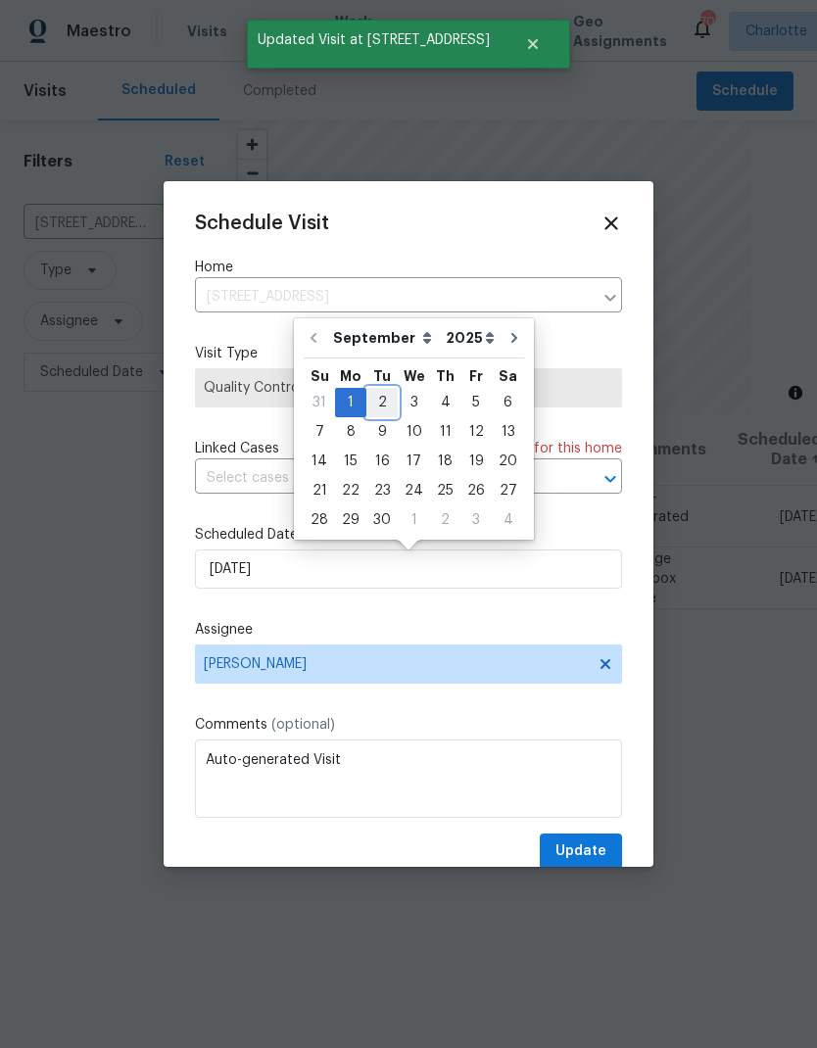
click at [378, 399] on div "2" at bounding box center [381, 402] width 31 height 27
type input "9/2/2025"
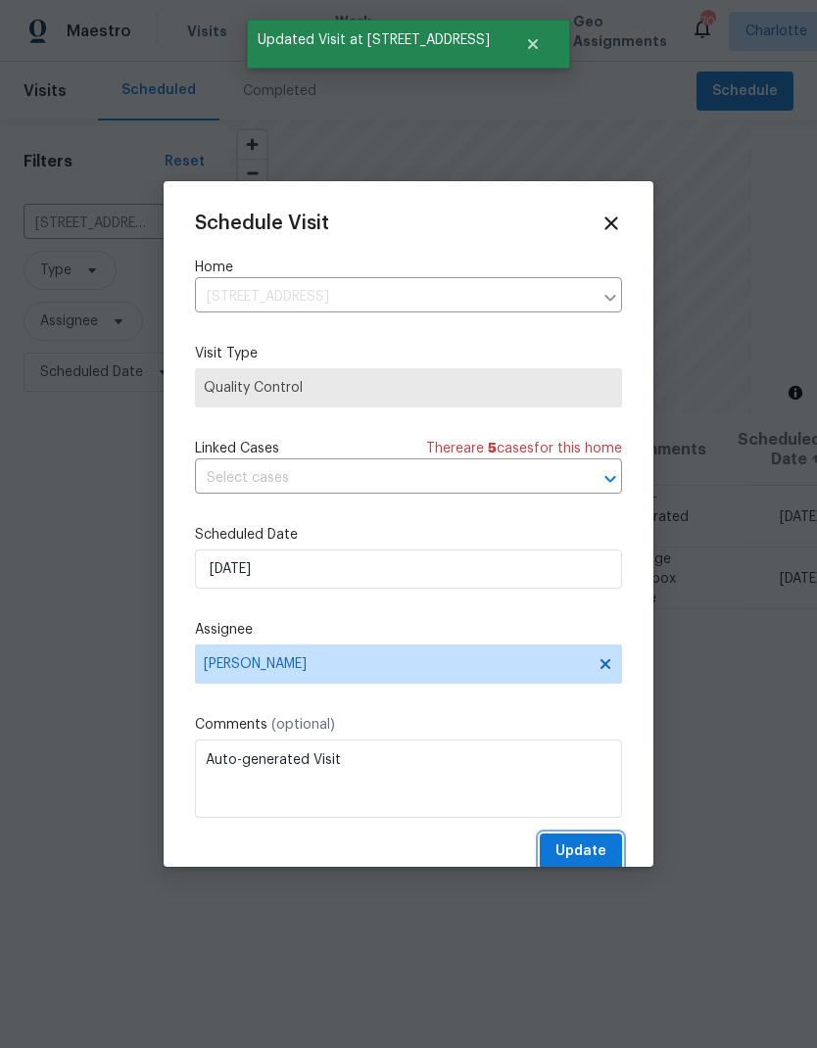
click at [584, 864] on span "Update" at bounding box center [581, 852] width 51 height 24
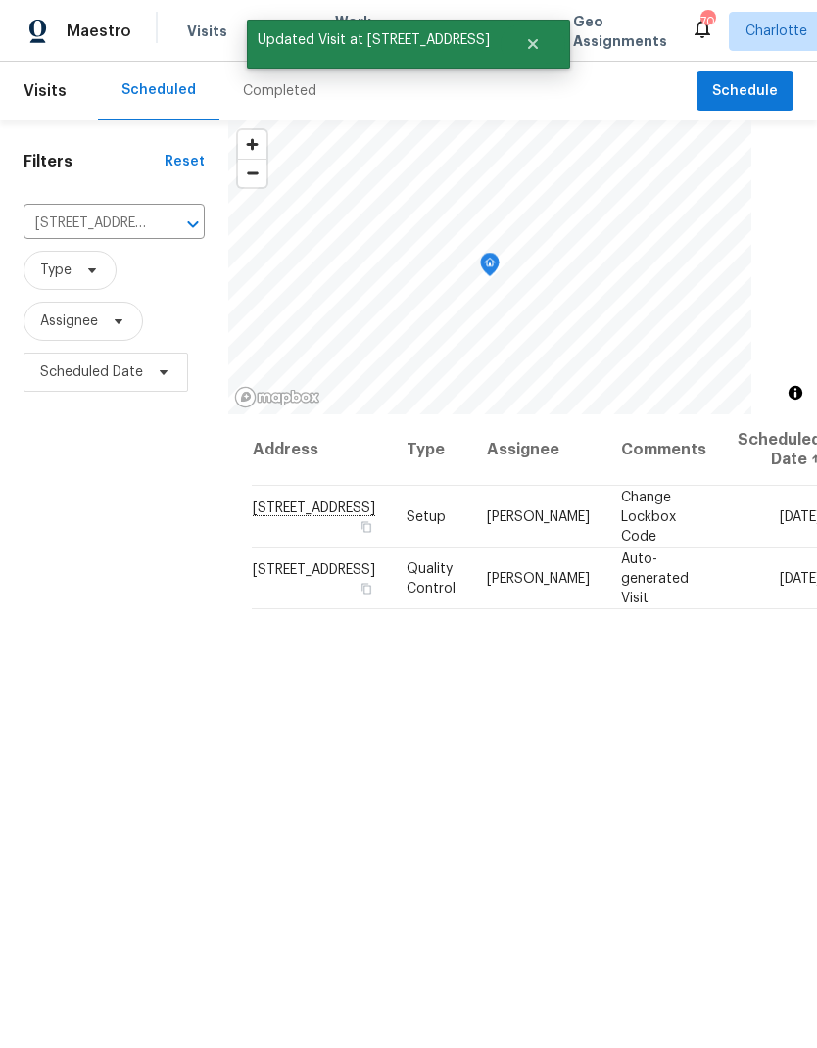
click at [158, 219] on icon "Clear" at bounding box center [168, 225] width 20 height 20
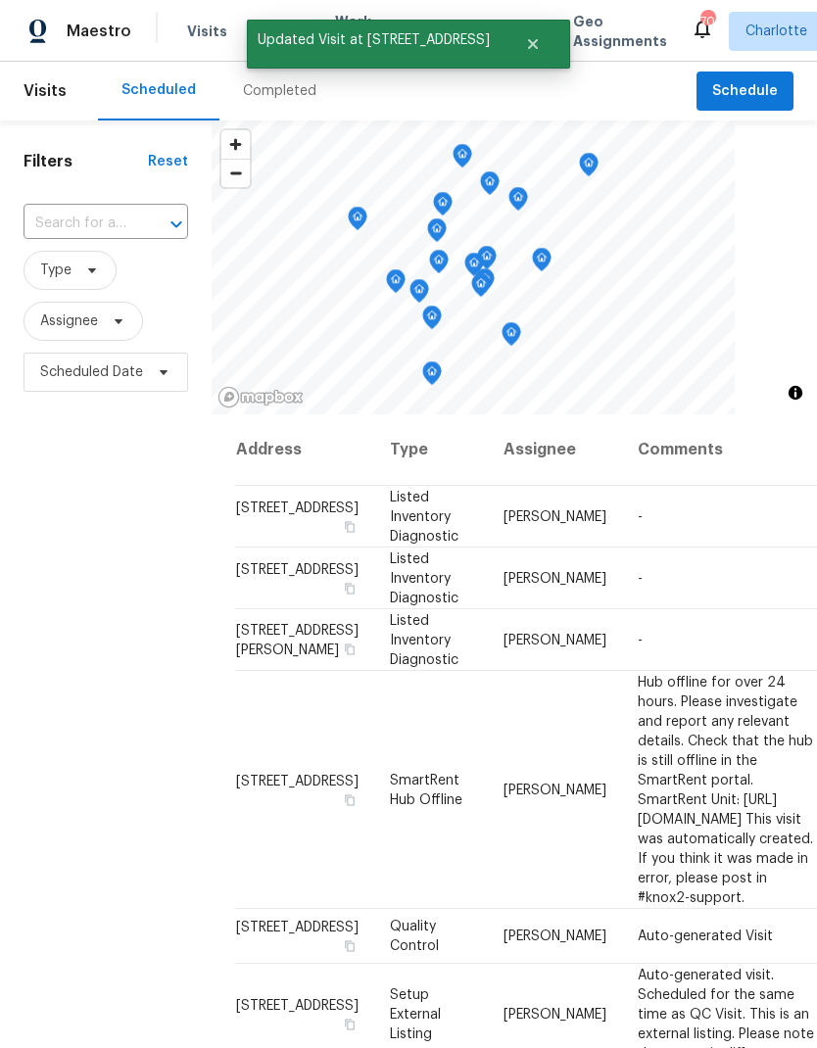
click at [110, 225] on input "text" at bounding box center [79, 224] width 110 height 30
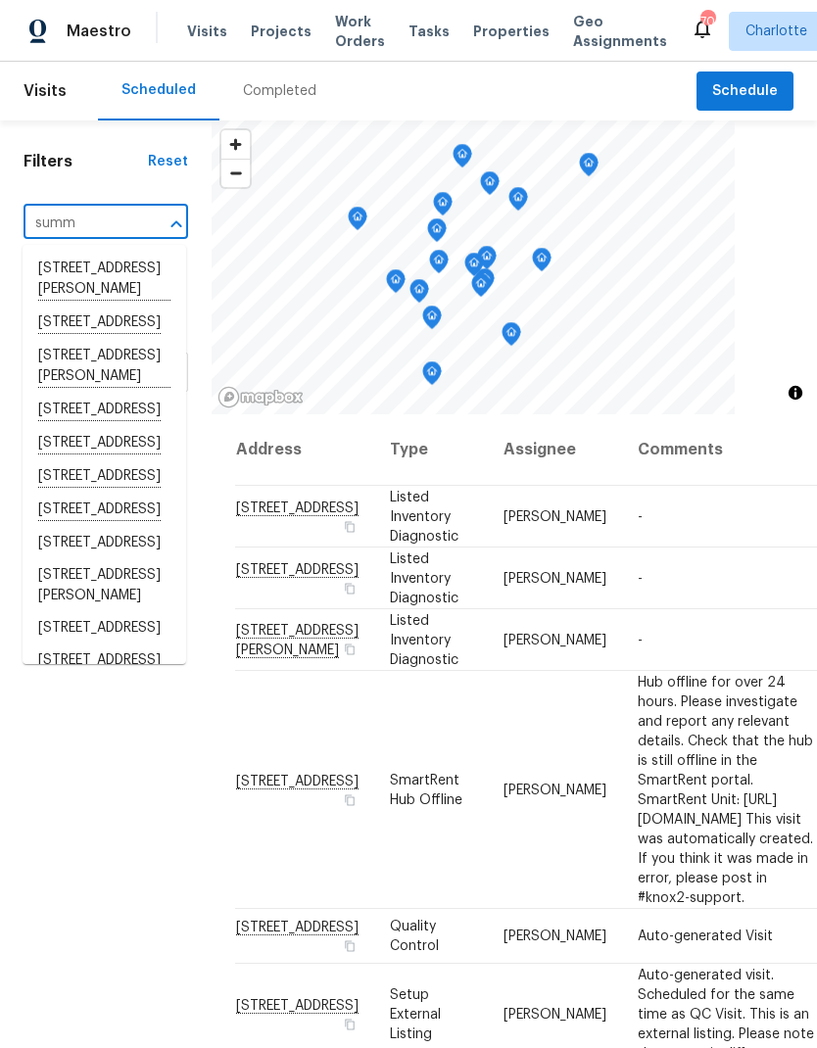
type input "summi"
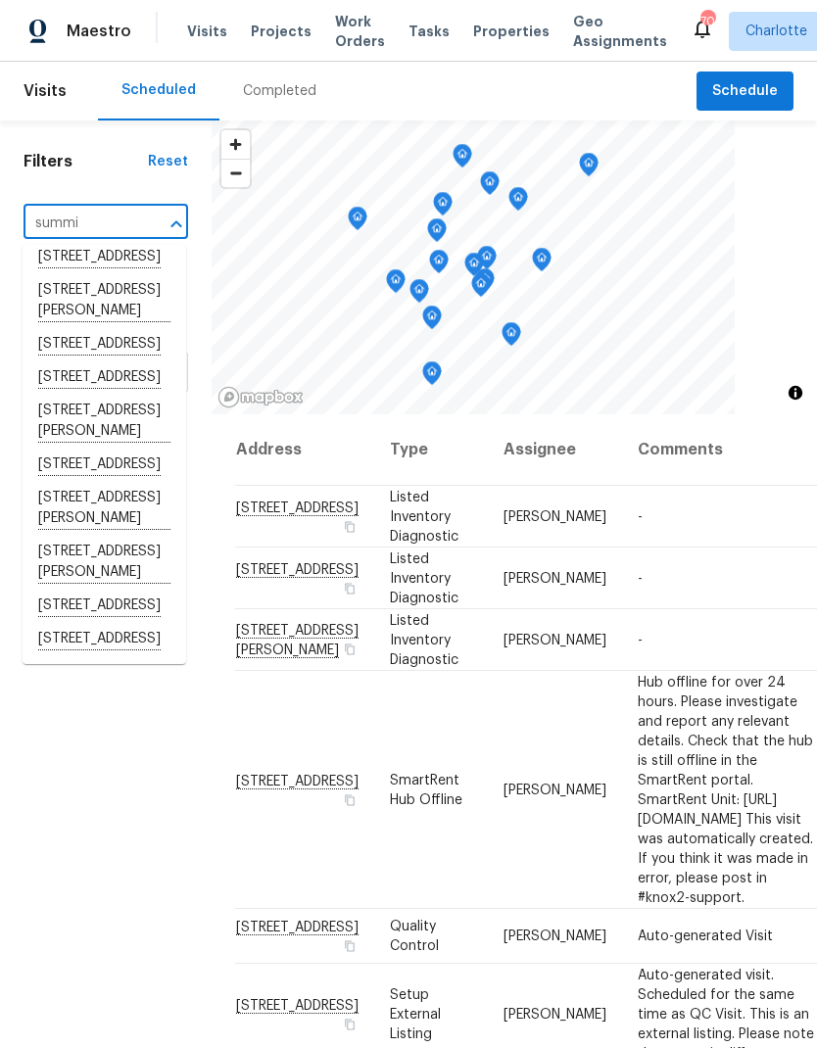
scroll to position [540, 0]
click at [85, 654] on li "[STREET_ADDRESS]" at bounding box center [105, 639] width 164 height 33
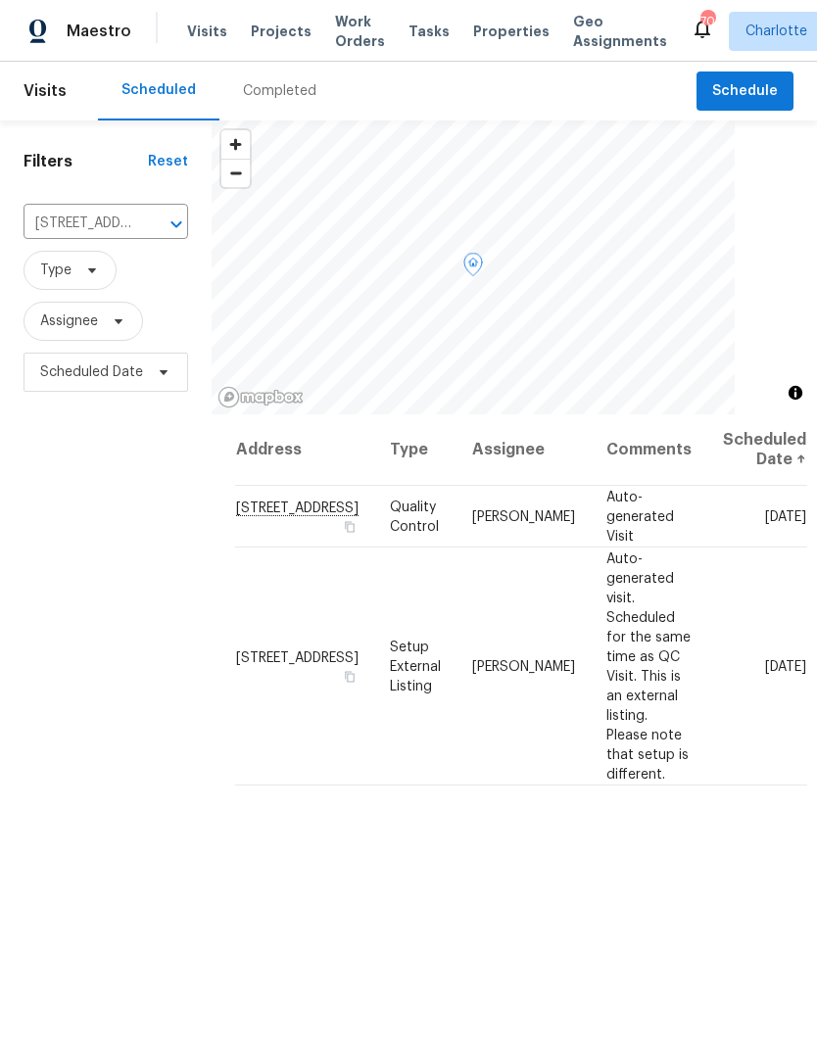
click at [0, 0] on icon at bounding box center [0, 0] width 0 height 0
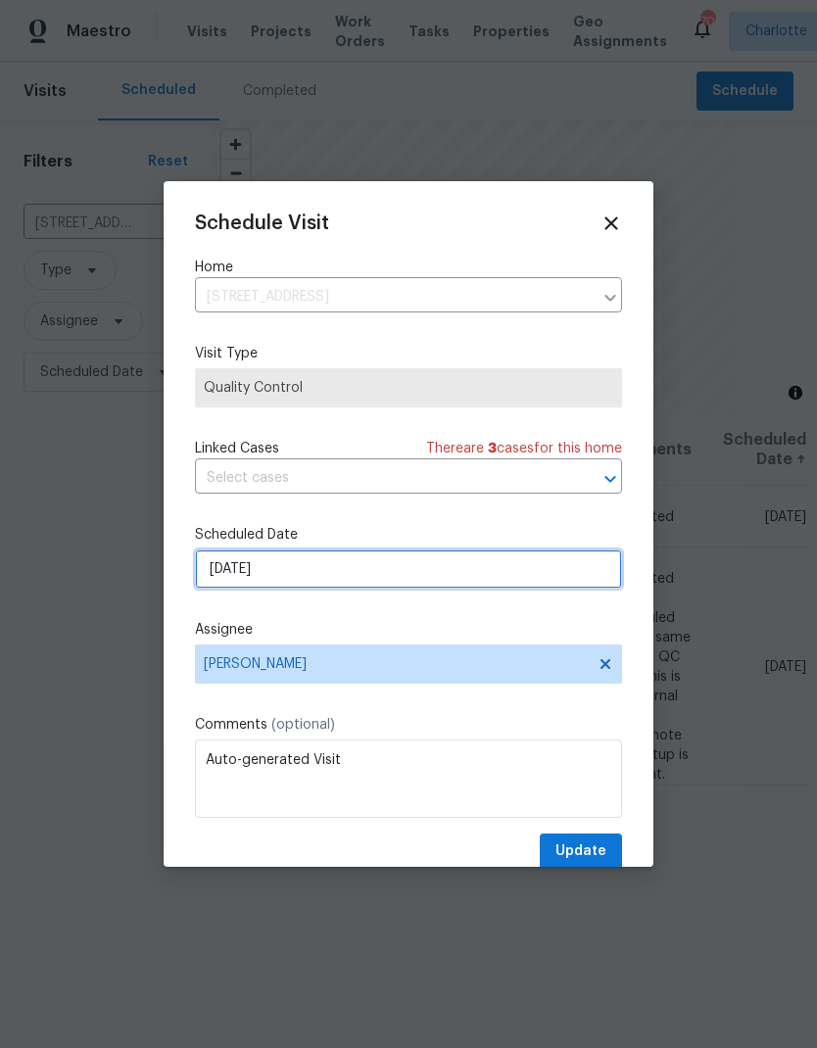
click at [531, 575] on input "9/1/2025" at bounding box center [408, 569] width 427 height 39
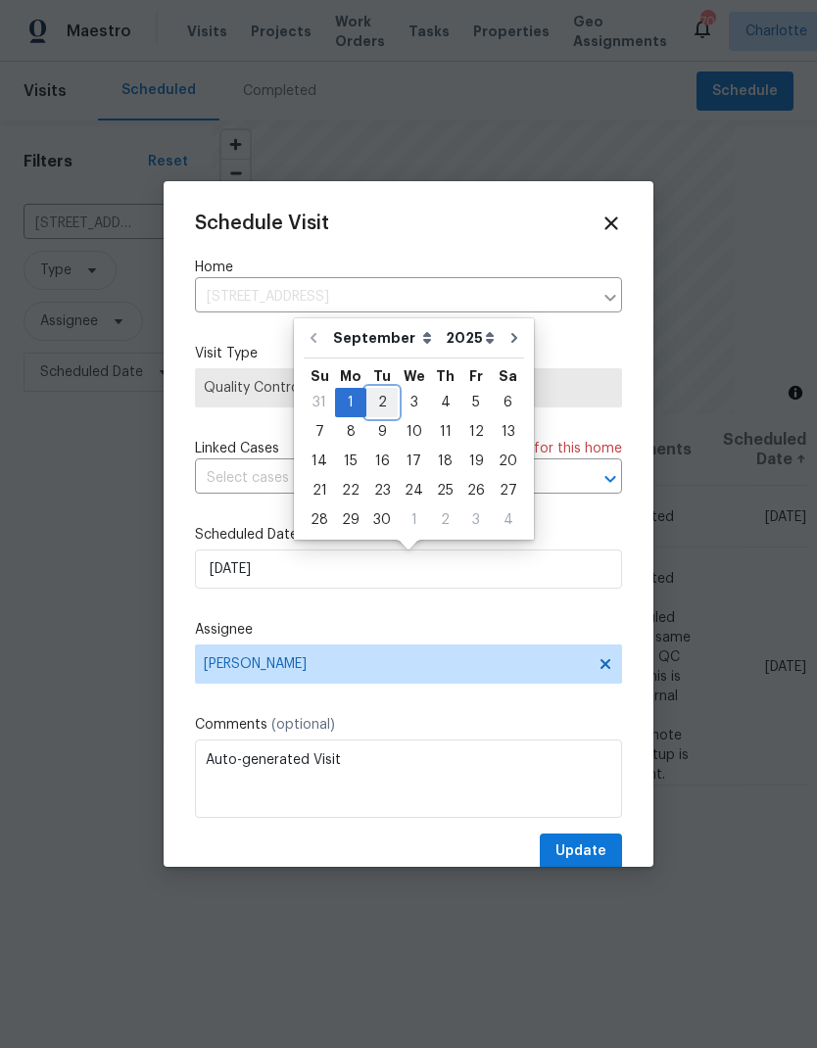
click at [380, 402] on div "2" at bounding box center [381, 402] width 31 height 27
type input "9/2/2025"
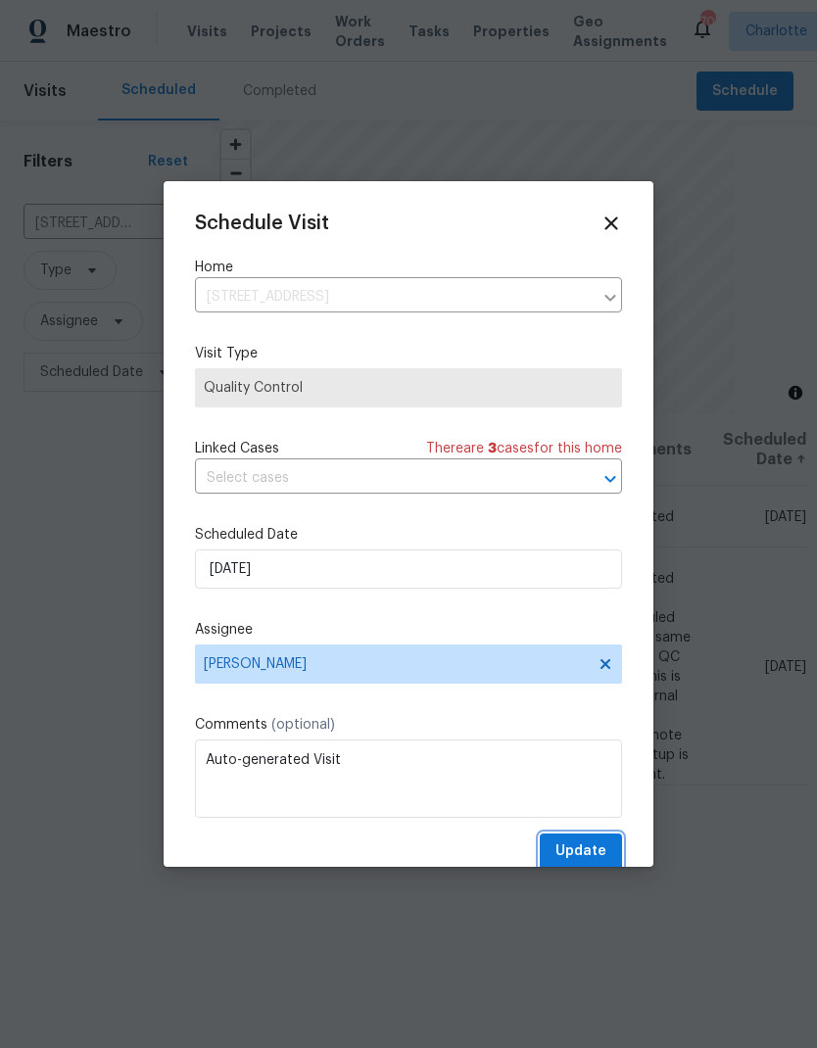
click at [586, 861] on span "Update" at bounding box center [581, 852] width 51 height 24
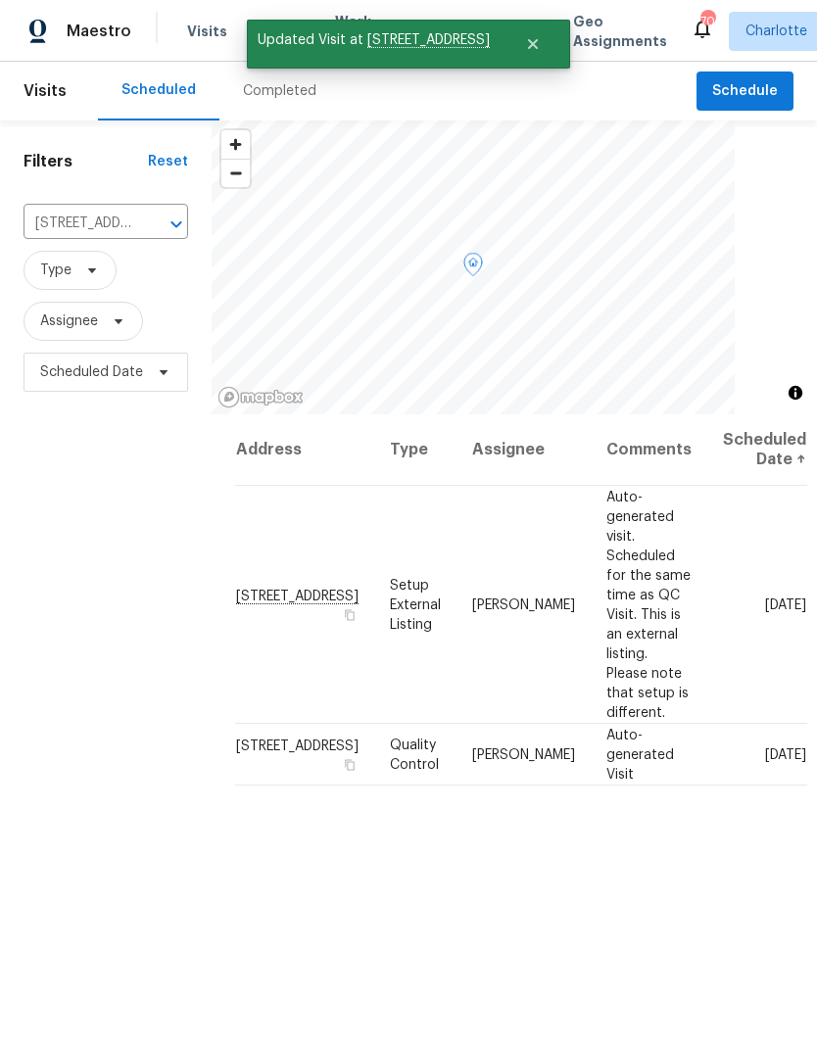
click at [0, 0] on icon at bounding box center [0, 0] width 0 height 0
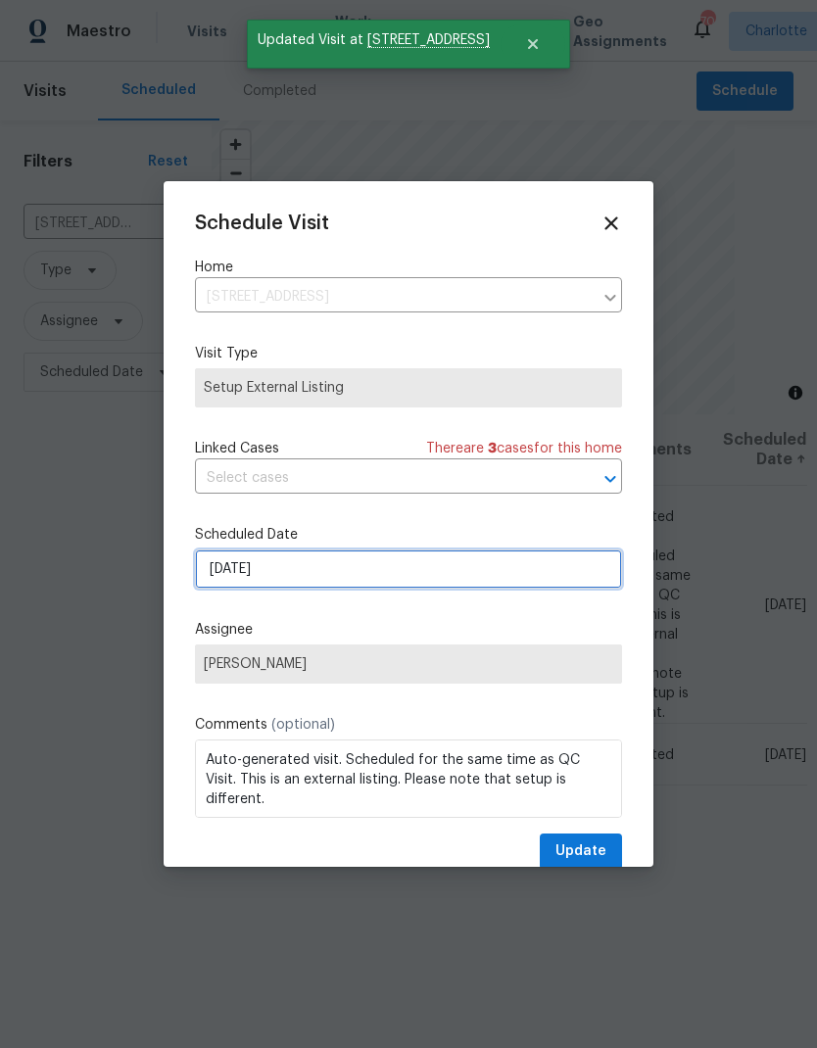
click at [478, 565] on input "9/1/2025" at bounding box center [408, 569] width 427 height 39
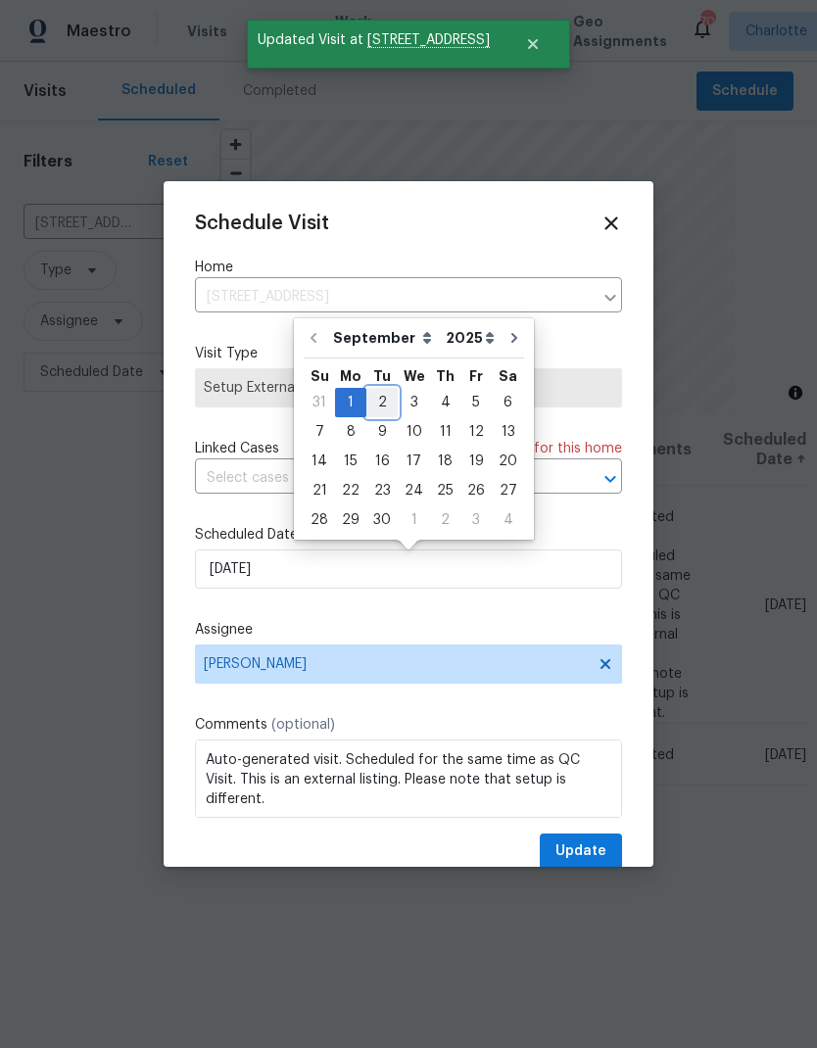
click at [382, 392] on div "2" at bounding box center [381, 402] width 31 height 27
type input "9/2/2025"
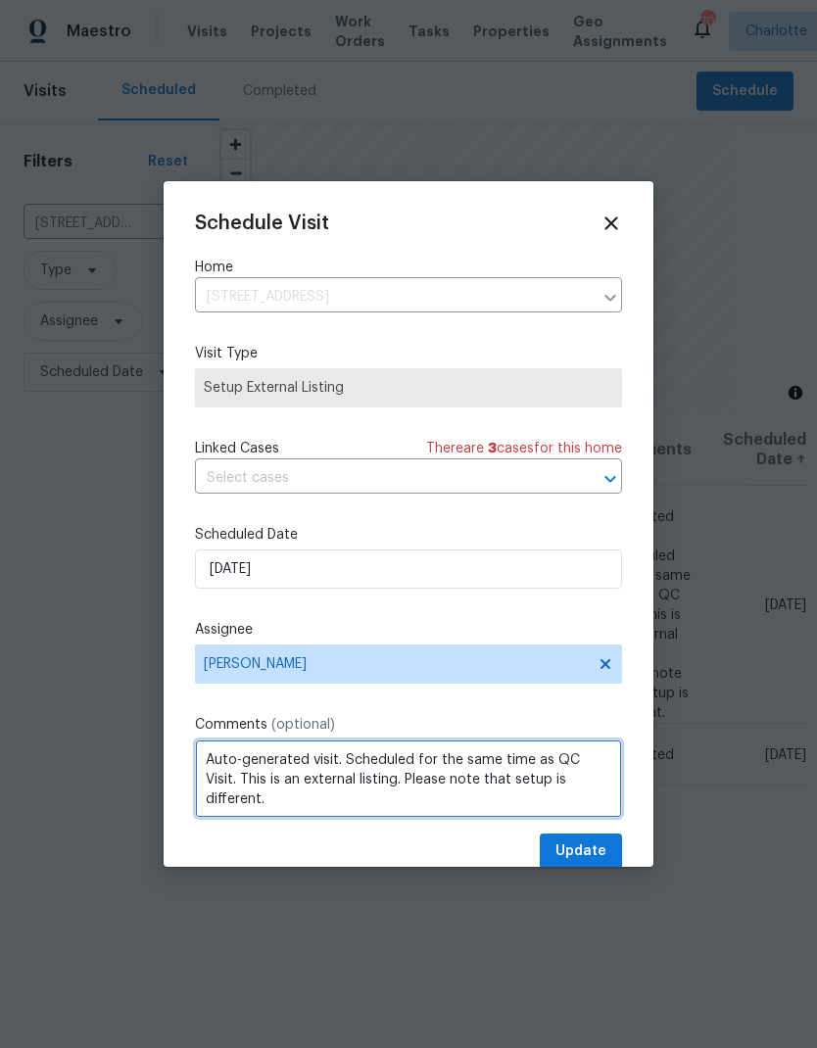
click at [251, 773] on textarea "Auto-generated visit. Scheduled for the same time as QC Visit. This is an exter…" at bounding box center [408, 779] width 427 height 78
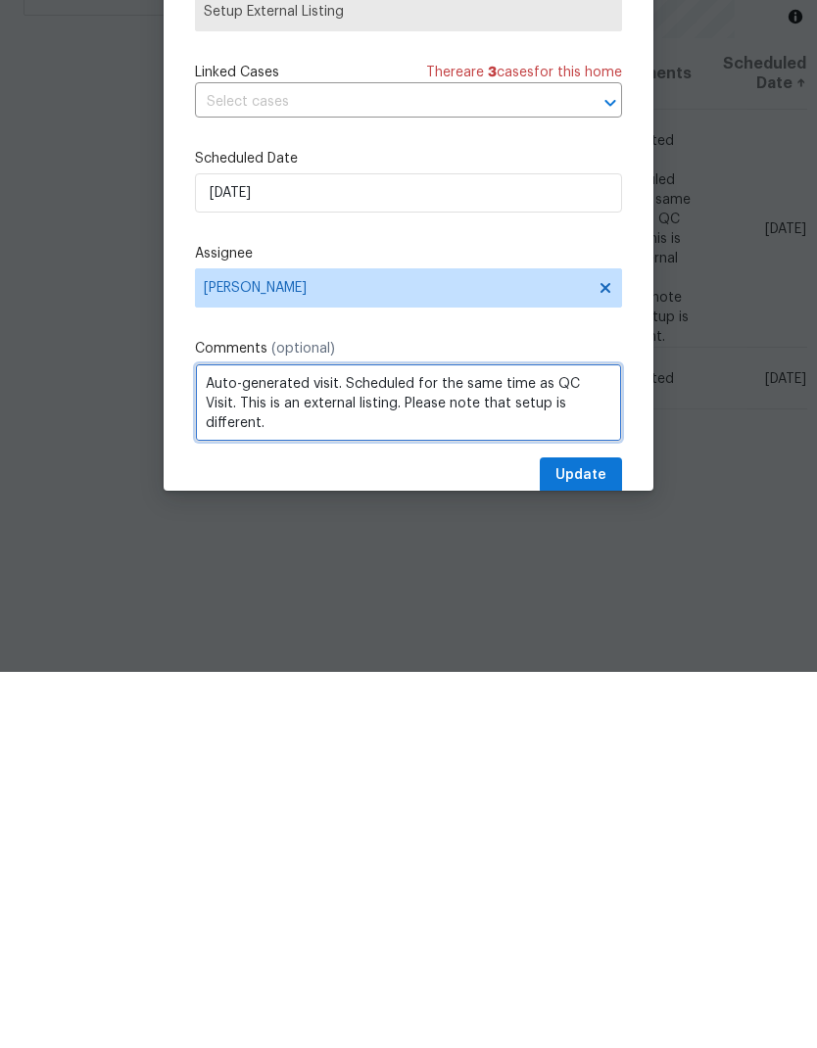
click at [222, 740] on textarea "Auto-generated visit. Scheduled for the same time as QC Visit. This is an exter…" at bounding box center [408, 779] width 427 height 78
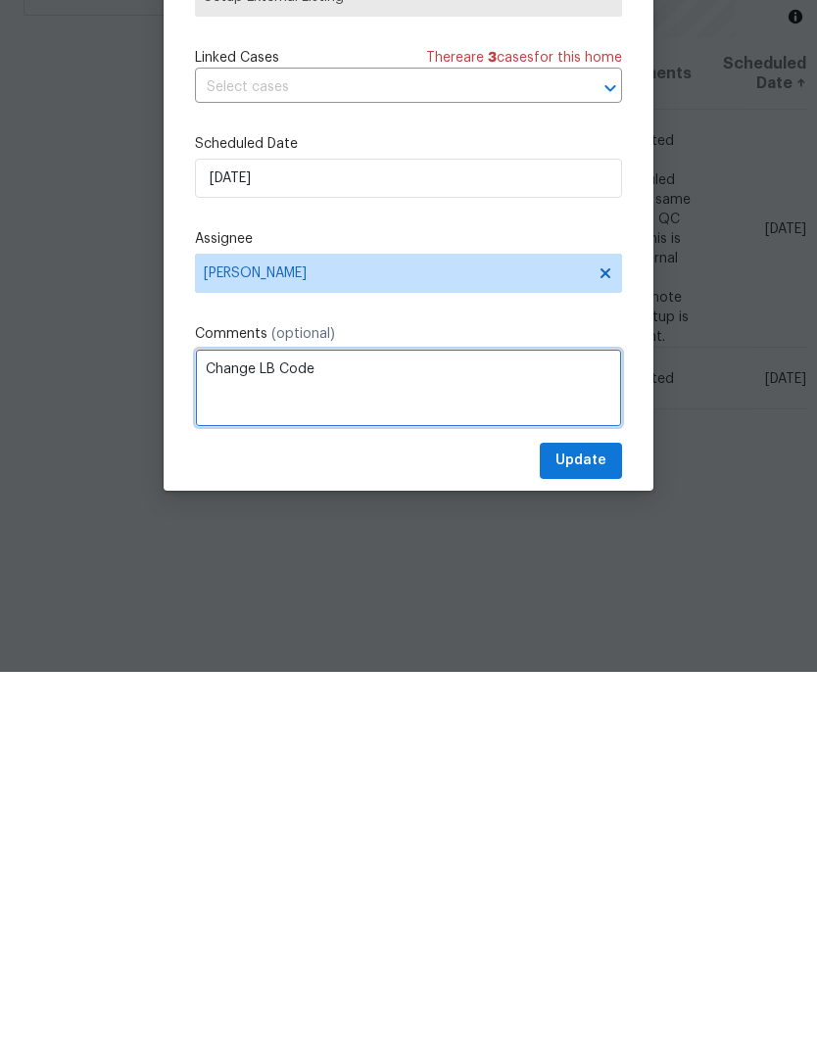
type textarea "Change LB Code"
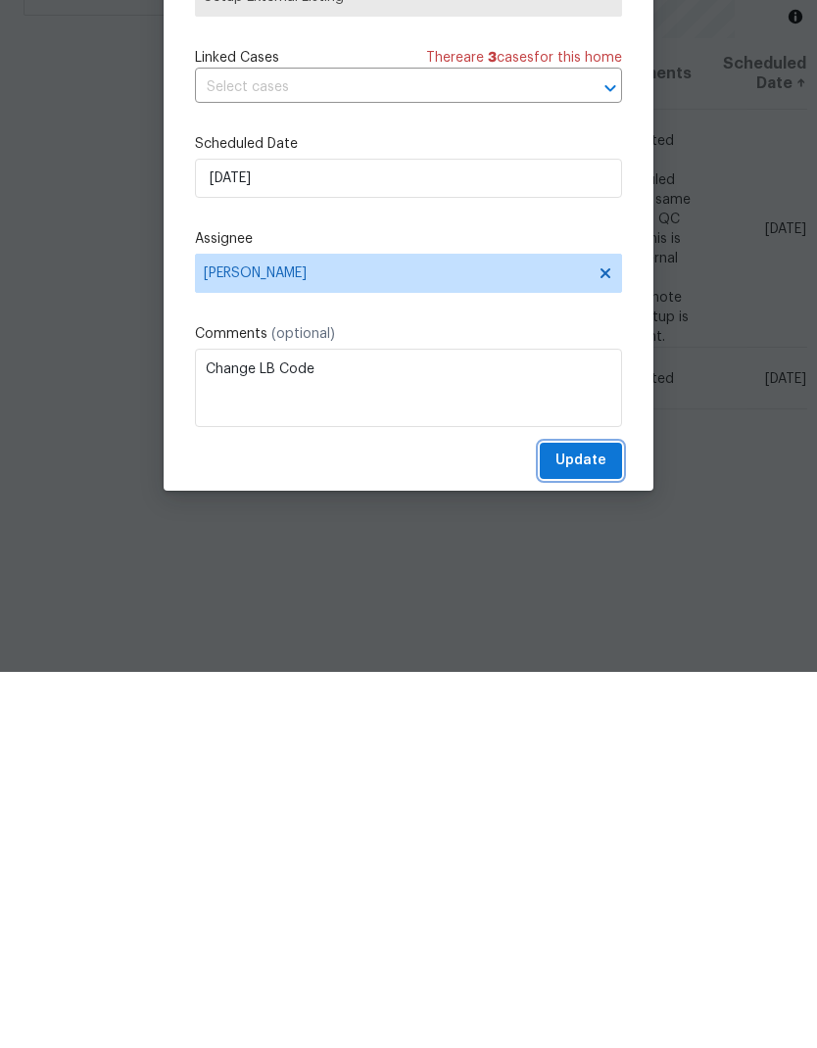
click at [594, 825] on span "Update" at bounding box center [581, 837] width 51 height 24
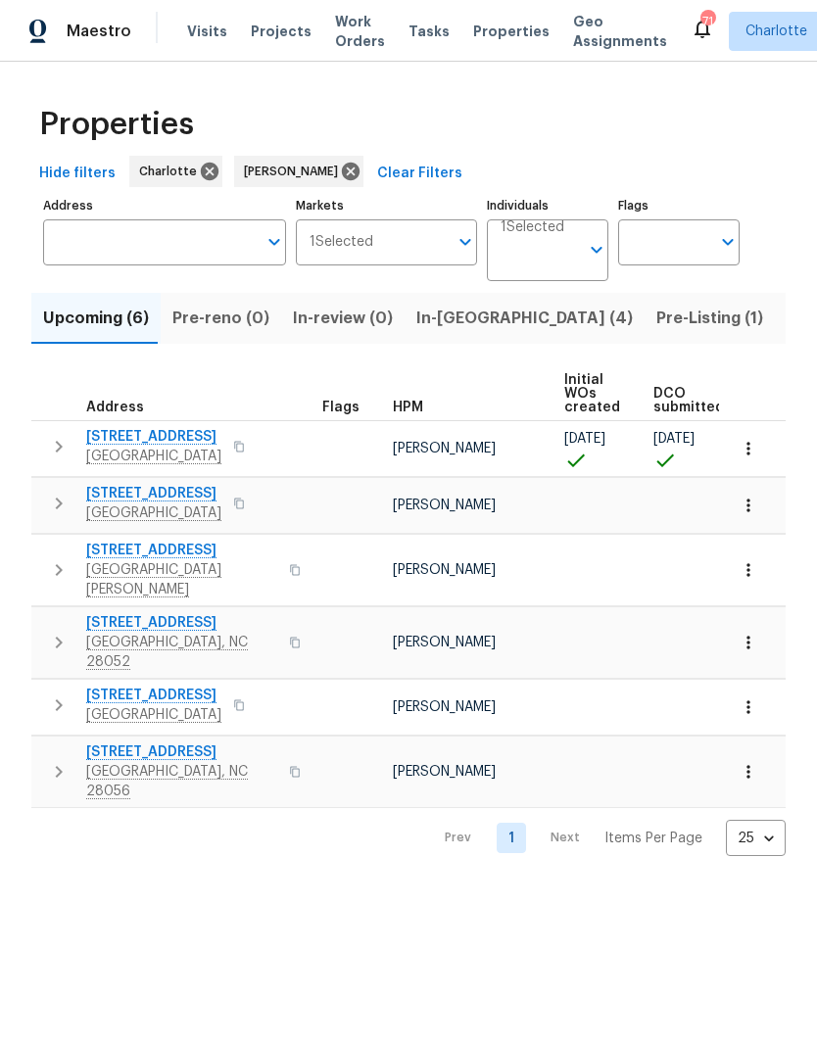
click at [751, 447] on icon "button" at bounding box center [749, 449] width 20 height 20
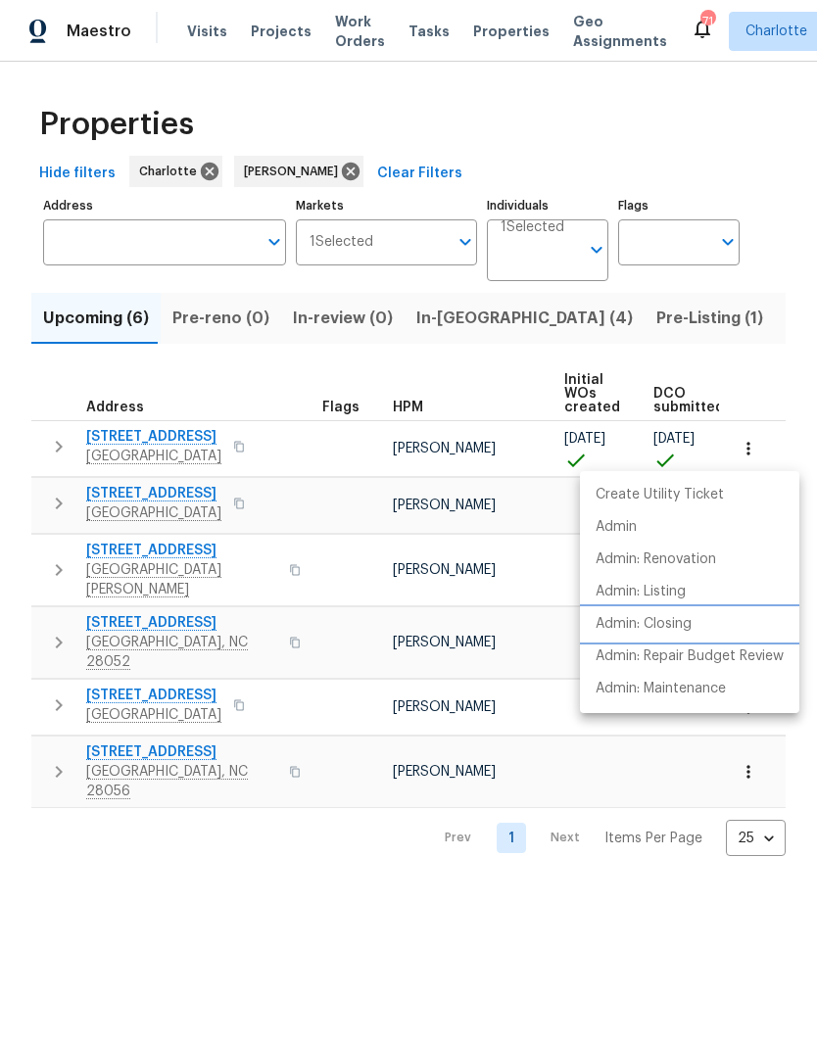
click at [662, 626] on p "Admin: Closing" at bounding box center [644, 624] width 96 height 21
click at [539, 903] on div at bounding box center [408, 524] width 817 height 1048
